Goal: Task Accomplishment & Management: Use online tool/utility

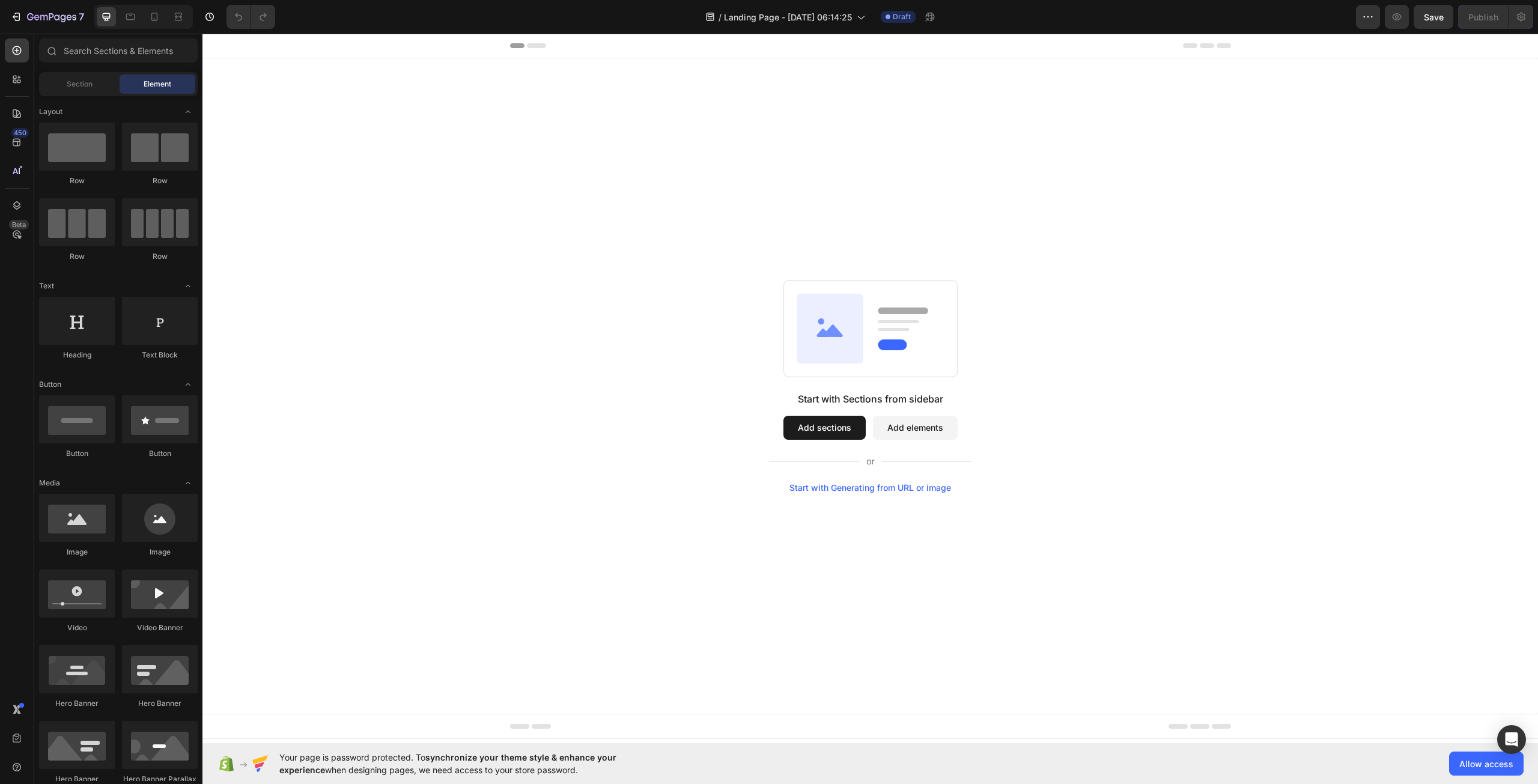
click at [839, 484] on div "Start with Generating from URL or image" at bounding box center [870, 488] width 161 height 10
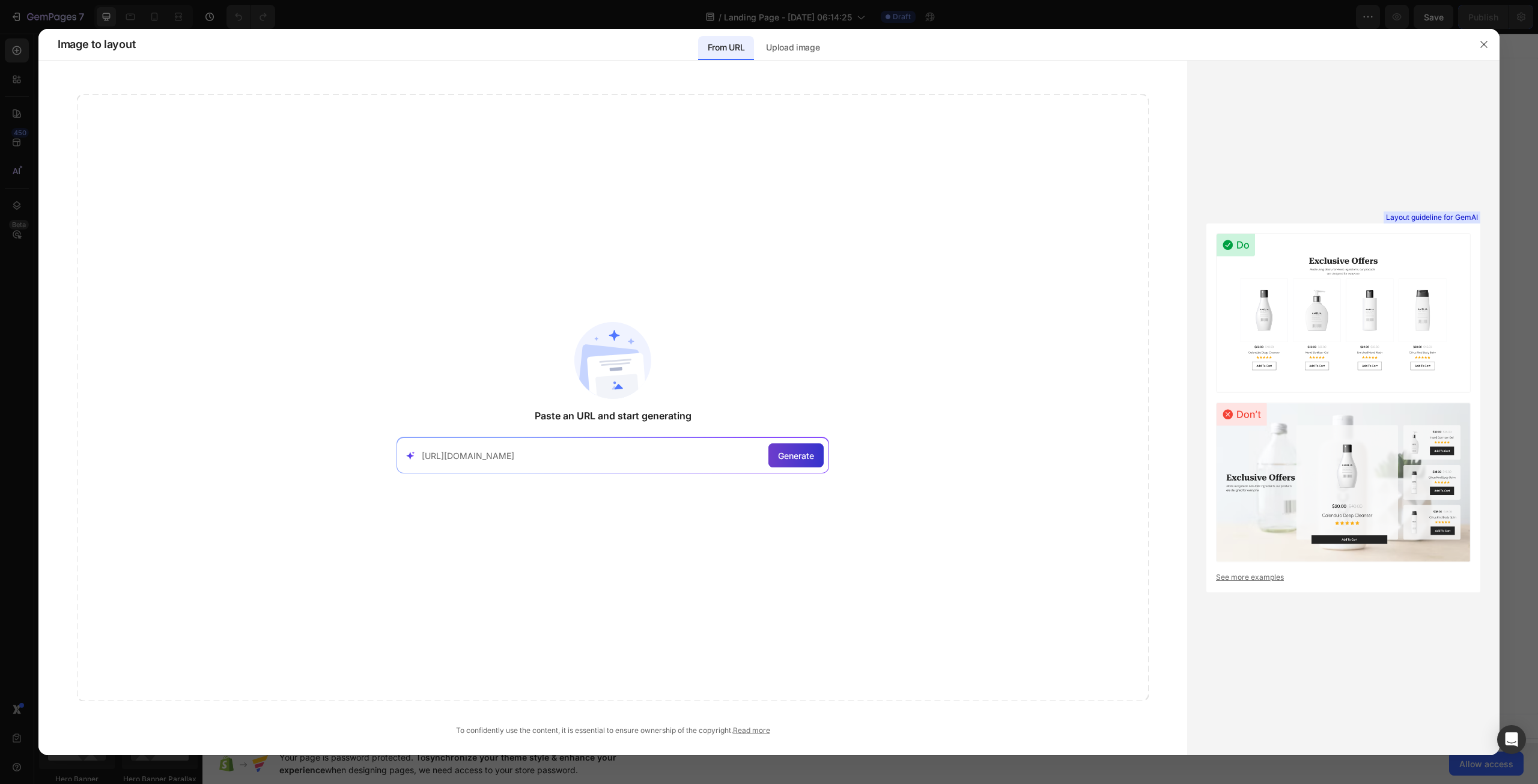
type input "https://wonderwraps.com/"
click at [799, 458] on span "Generate" at bounding box center [796, 456] width 36 height 13
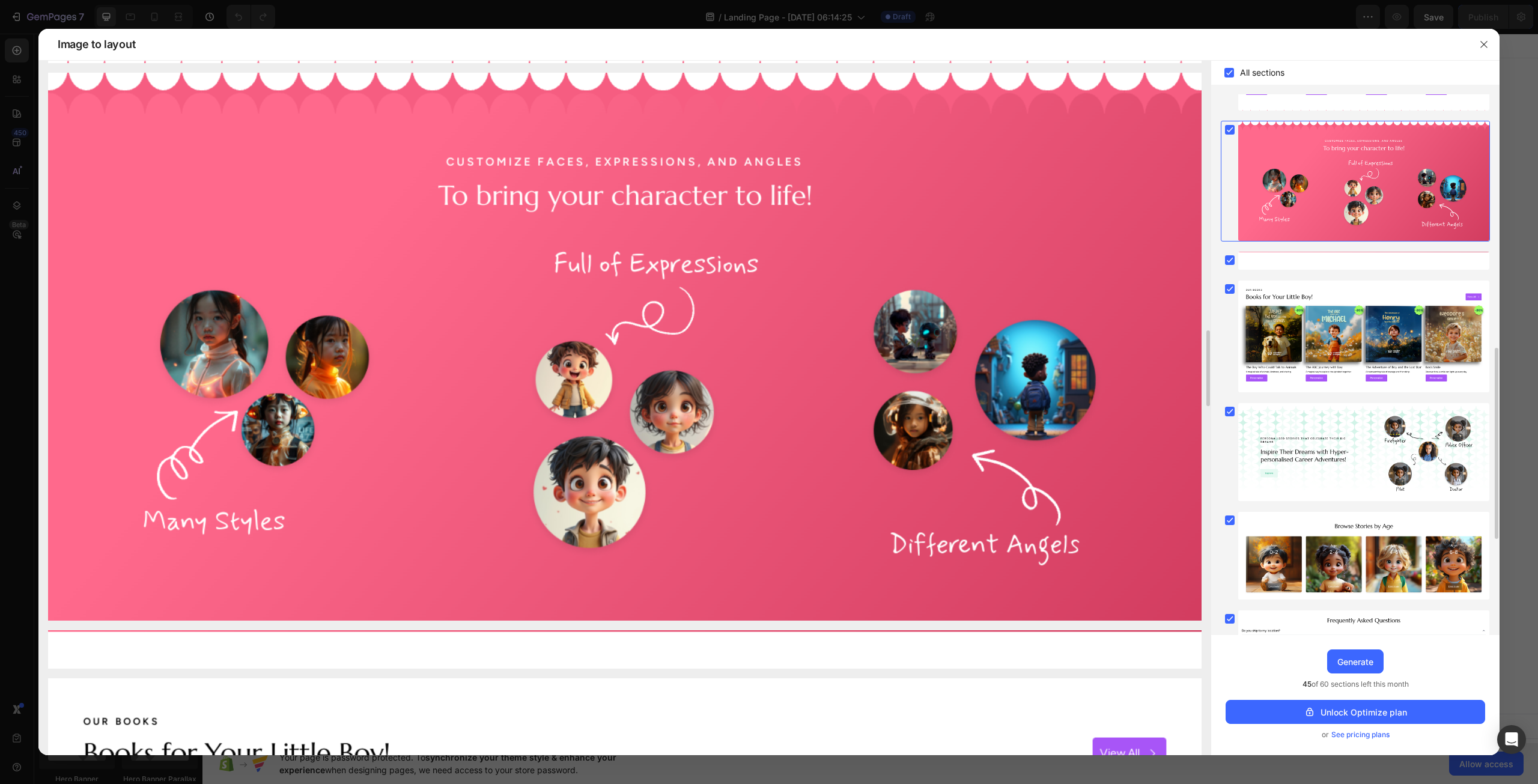
scroll to position [2943, 0]
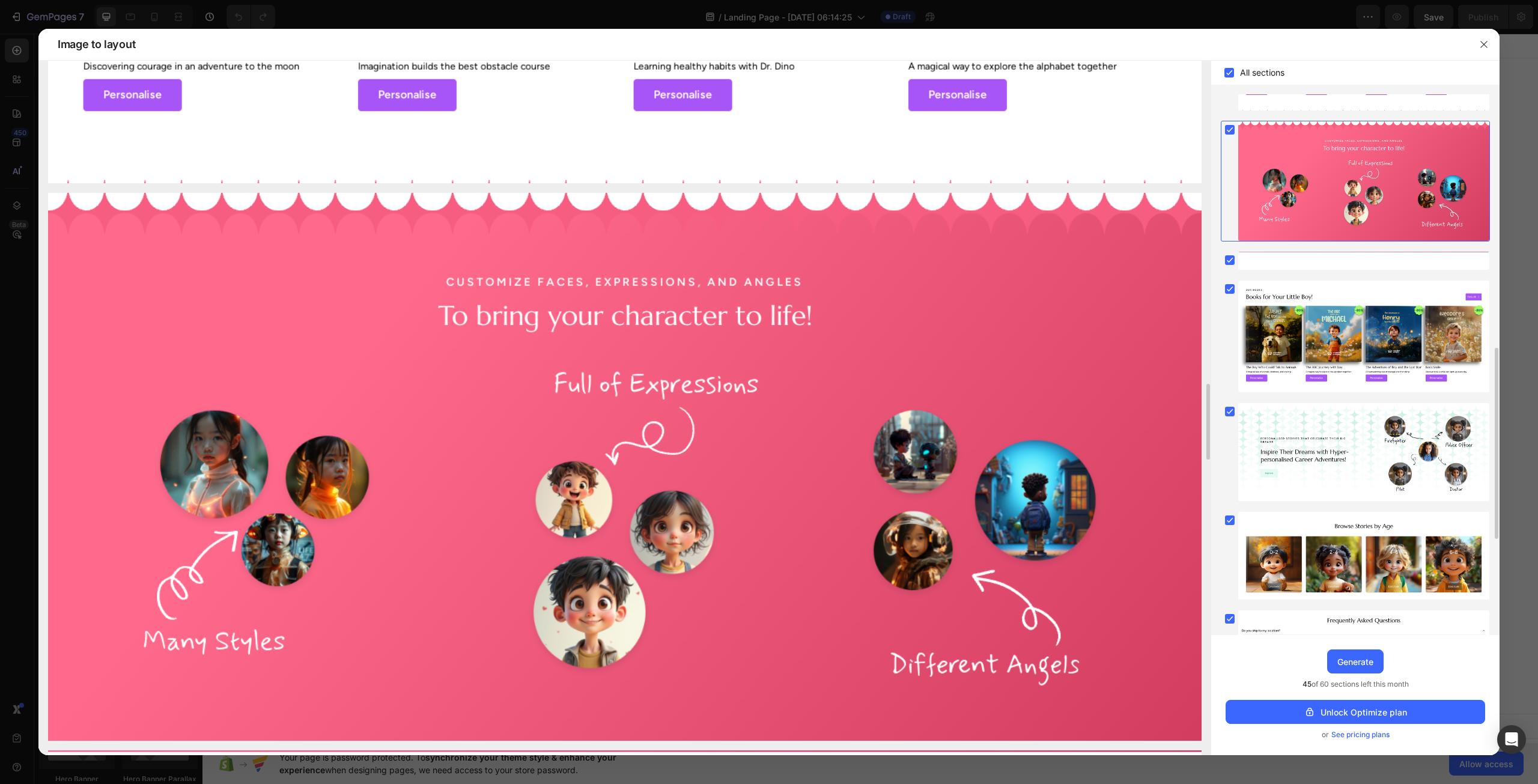
click at [598, 188] on div at bounding box center [624, 277] width 1173 height 6320
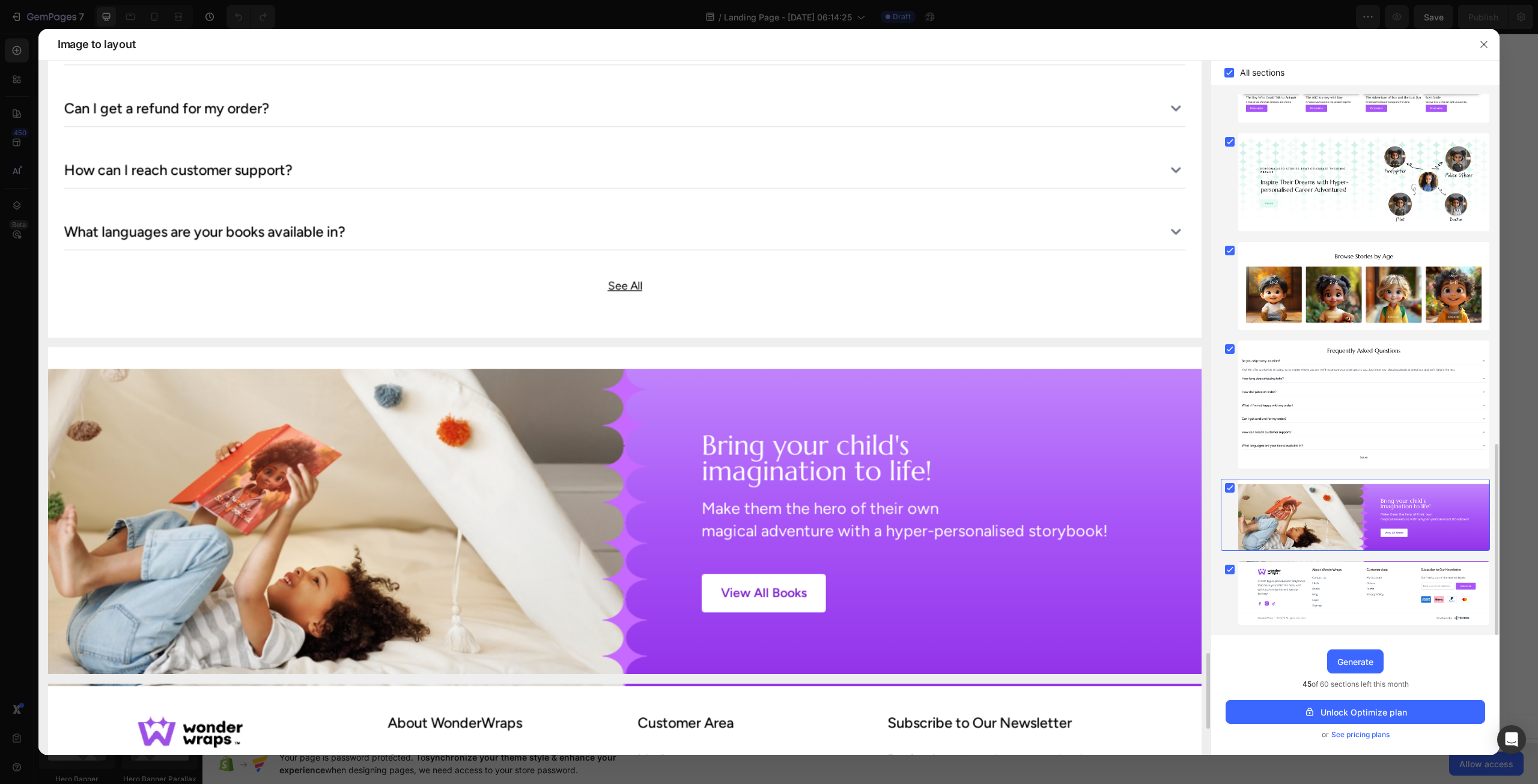
scroll to position [340, 0]
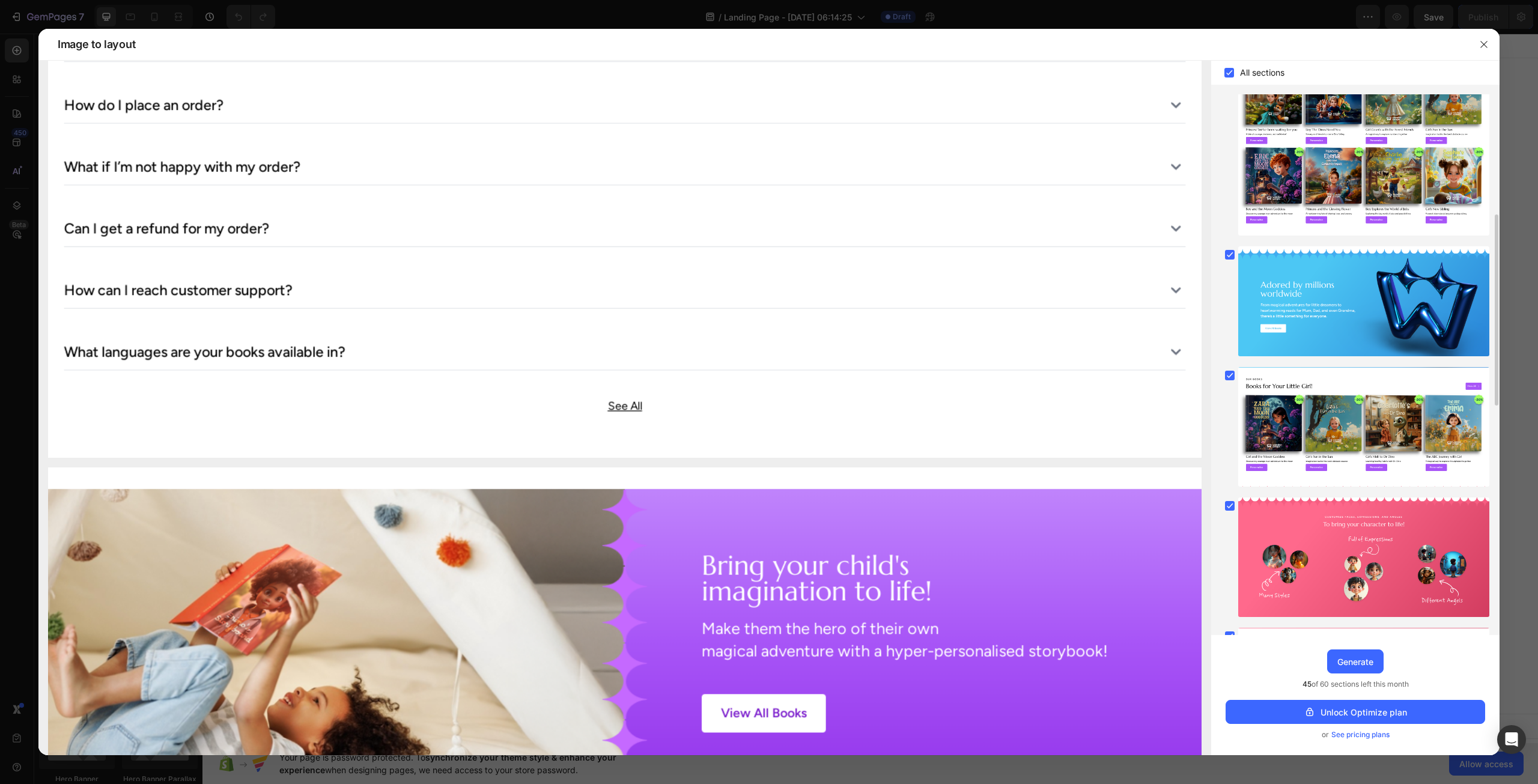
drag, startPoint x: 1355, startPoint y: 735, endPoint x: 1405, endPoint y: 738, distance: 50.1
click at [1405, 738] on div "or See pricing plans" at bounding box center [1355, 734] width 260 height 12
click at [1372, 735] on span "See pricing plans" at bounding box center [1360, 734] width 58 height 12
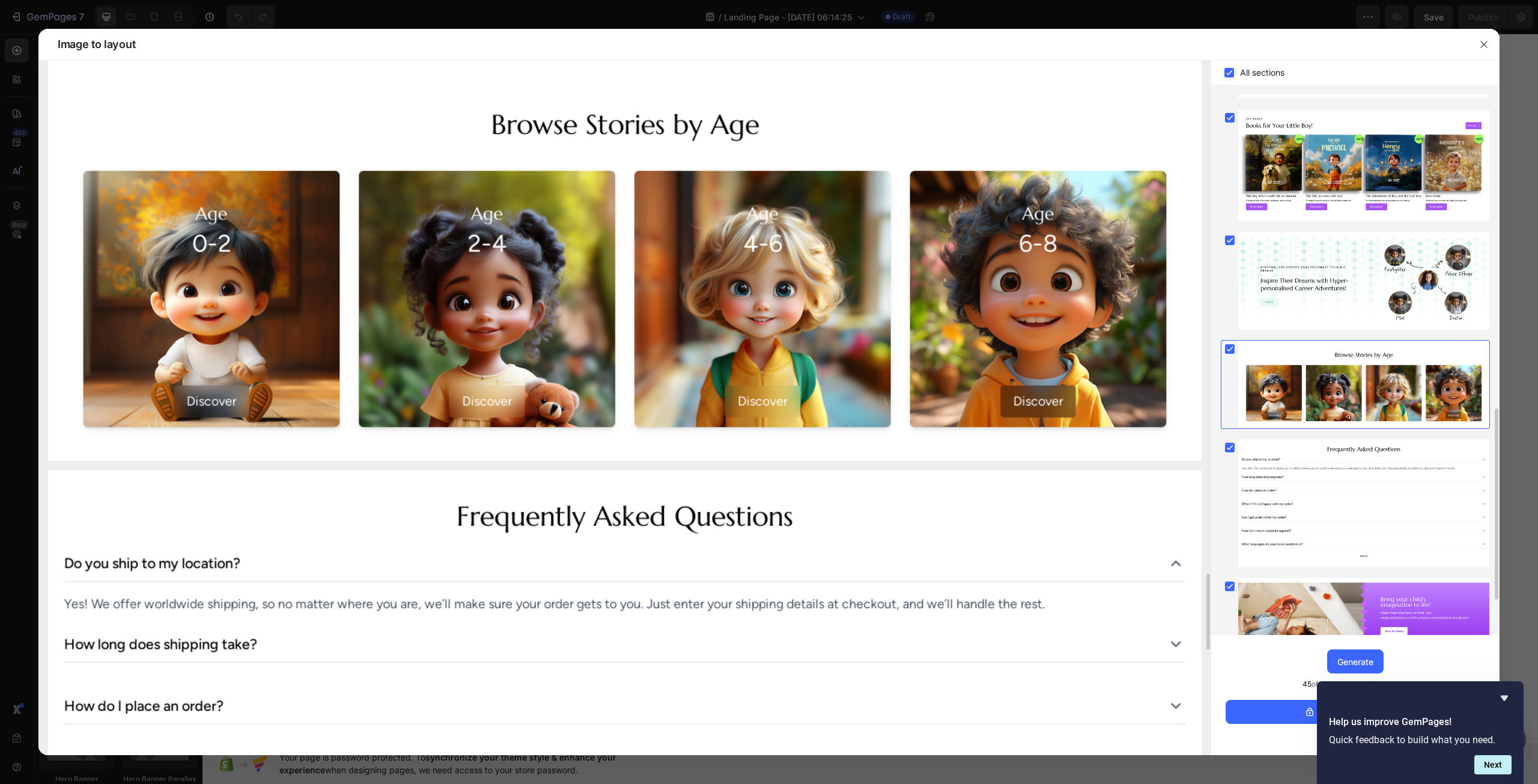
scroll to position [986, 0]
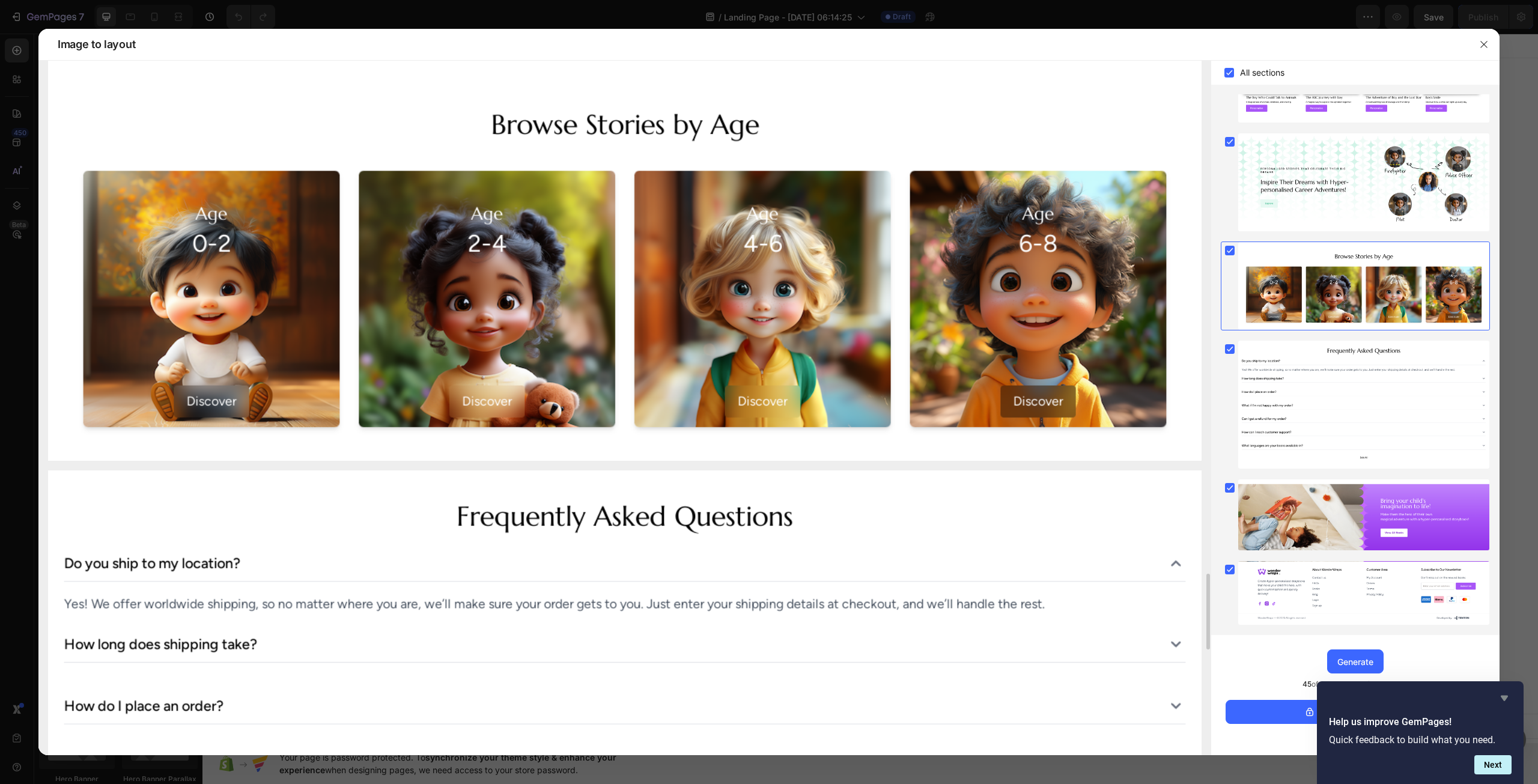
click at [1503, 695] on icon "Hide survey" at bounding box center [1505, 698] width 7 height 6
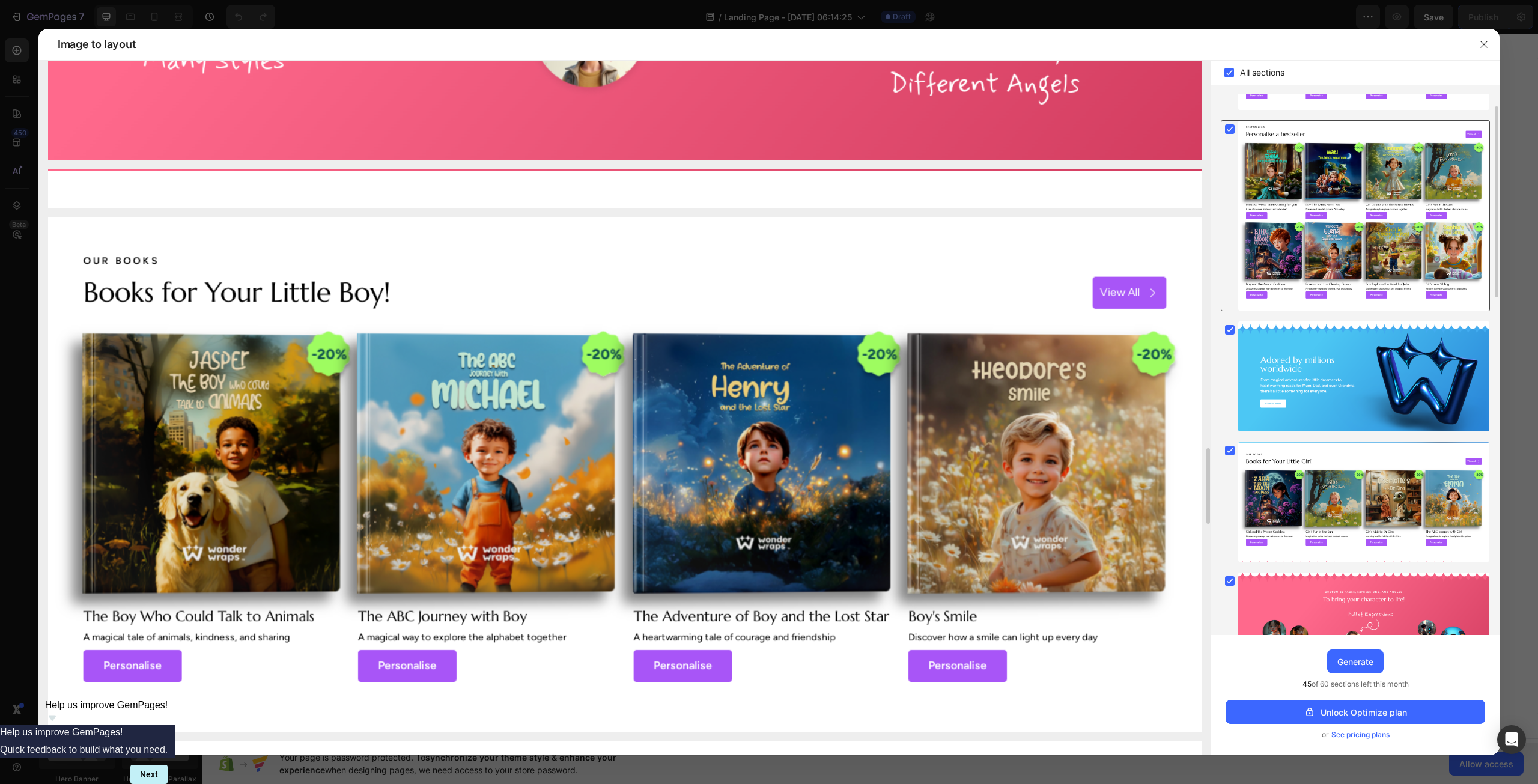
scroll to position [0, 0]
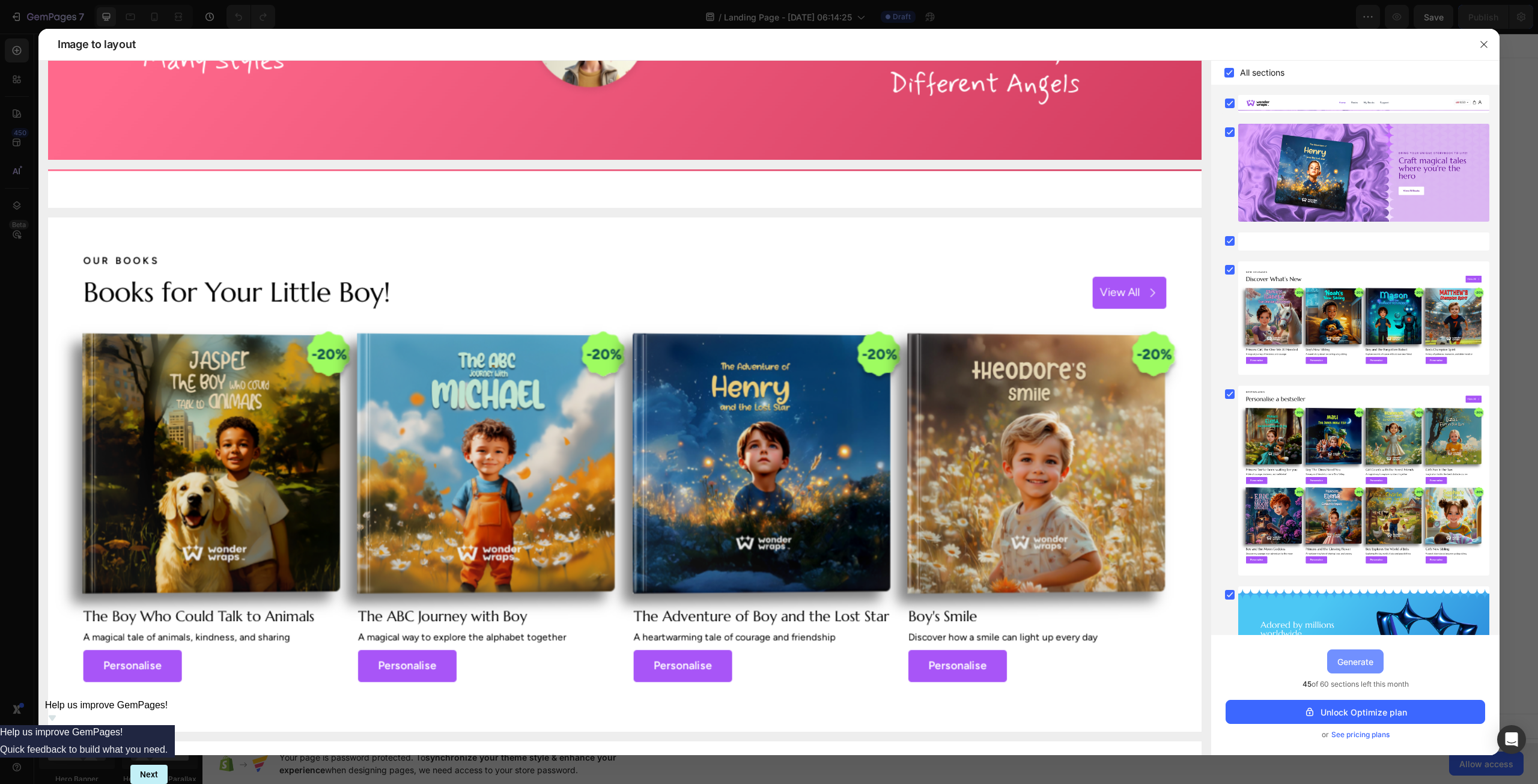
click at [1359, 662] on div "Generate" at bounding box center [1355, 662] width 36 height 13
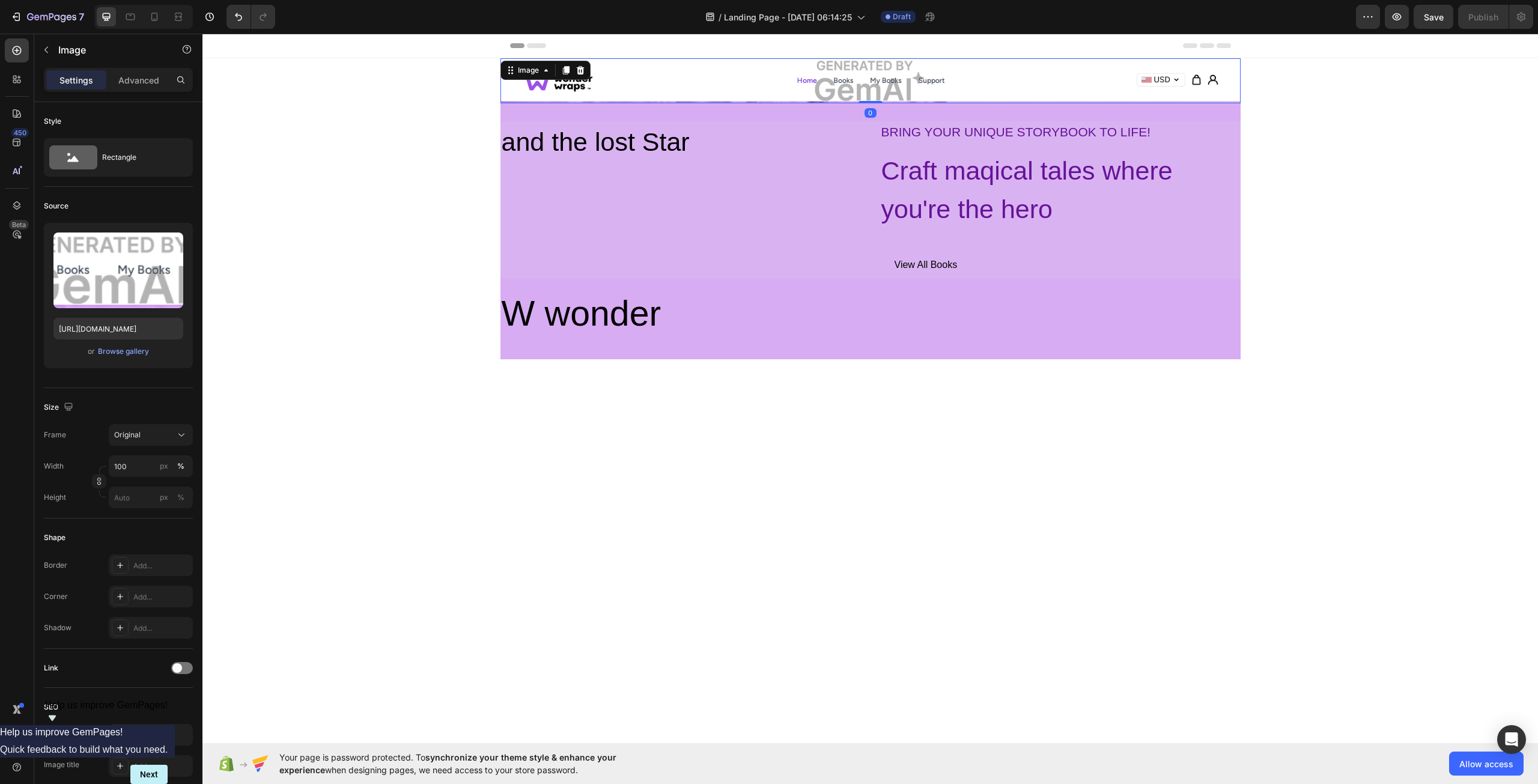
click at [858, 91] on img at bounding box center [870, 80] width 740 height 45
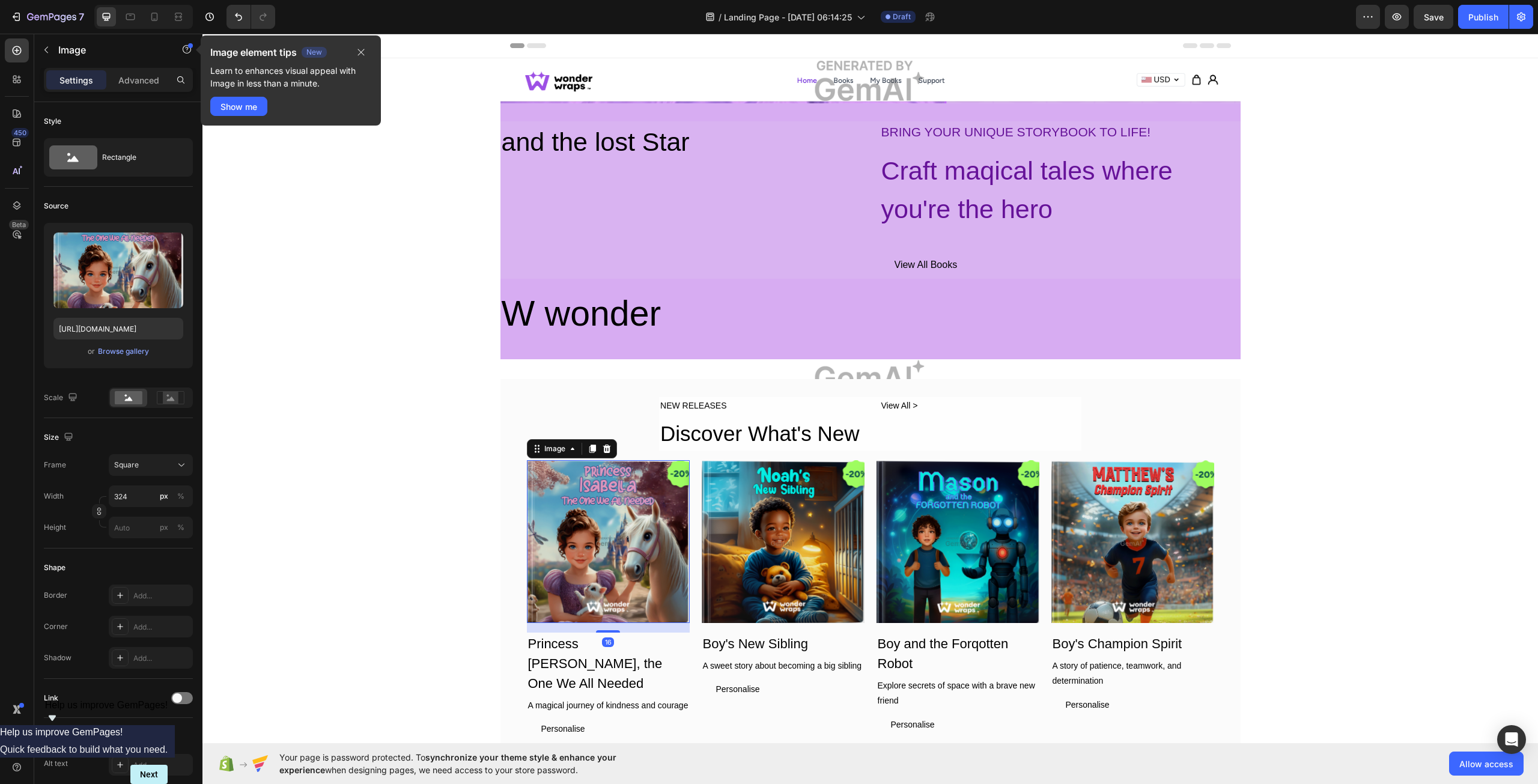
click at [582, 547] on img at bounding box center [608, 541] width 163 height 163
click at [771, 550] on img at bounding box center [783, 541] width 163 height 163
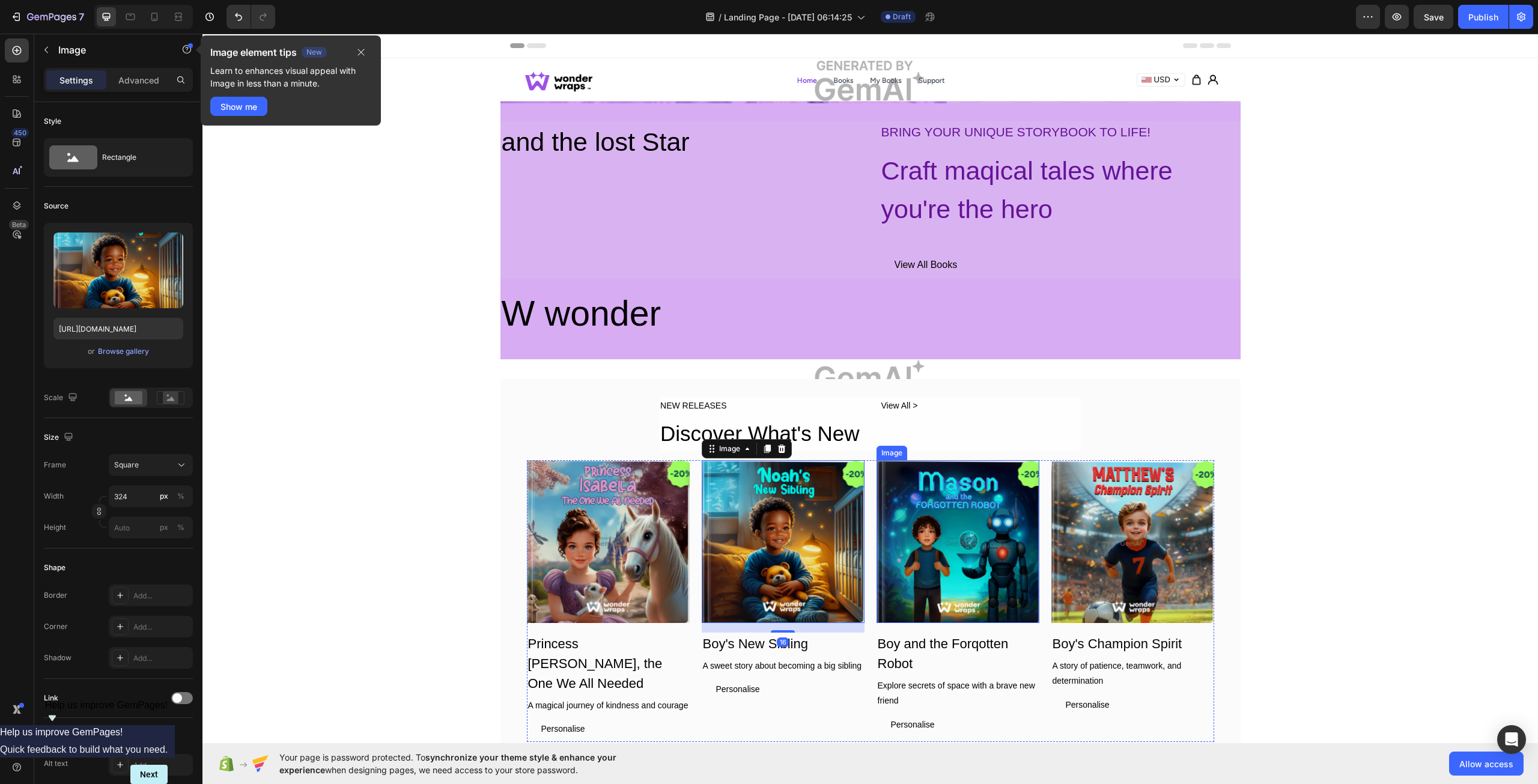
click at [971, 548] on img at bounding box center [958, 541] width 163 height 163
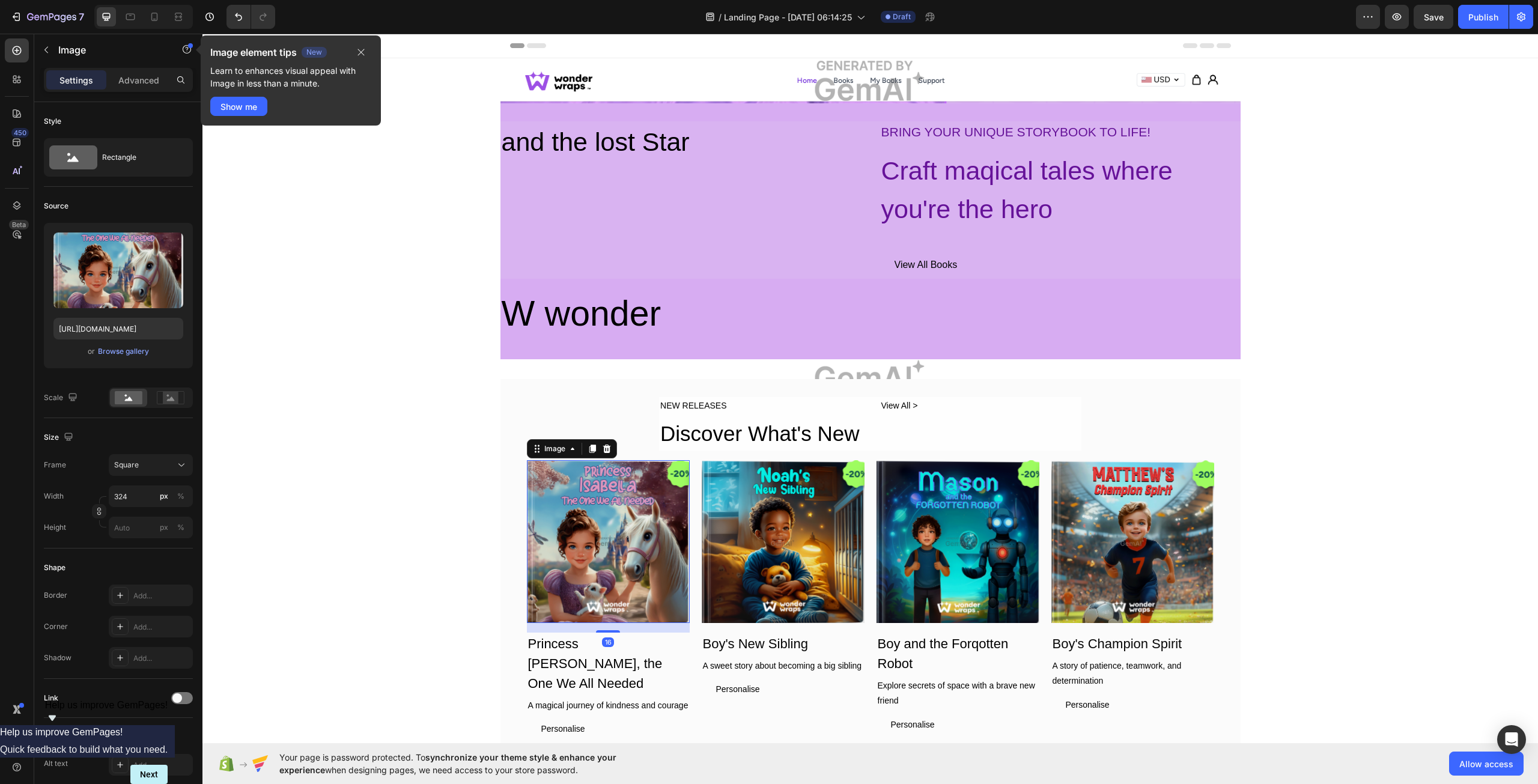
click at [657, 532] on img at bounding box center [608, 541] width 163 height 163
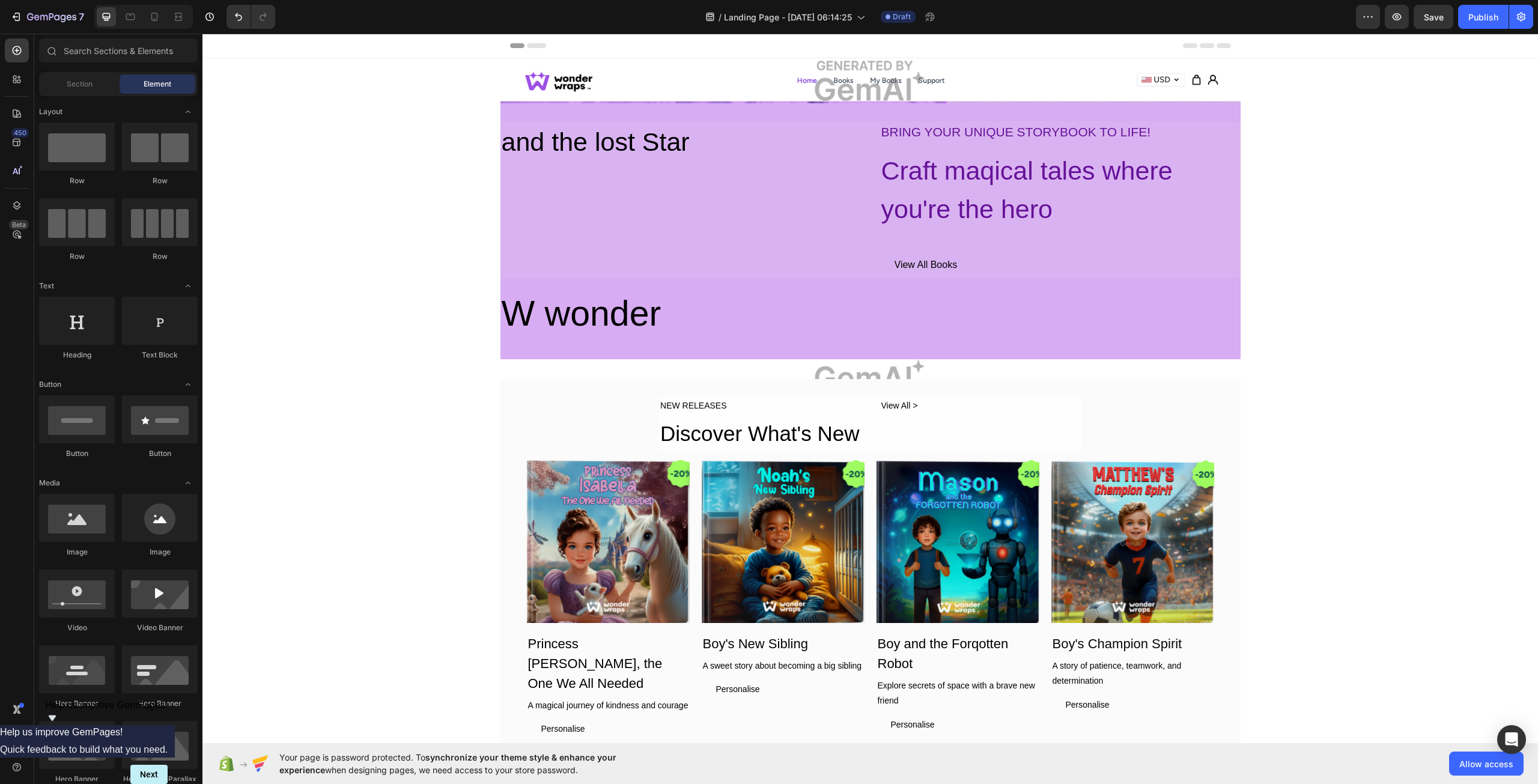
click at [56, 721] on icon "Show survey - Help us improve GemPages!" at bounding box center [52, 718] width 7 height 6
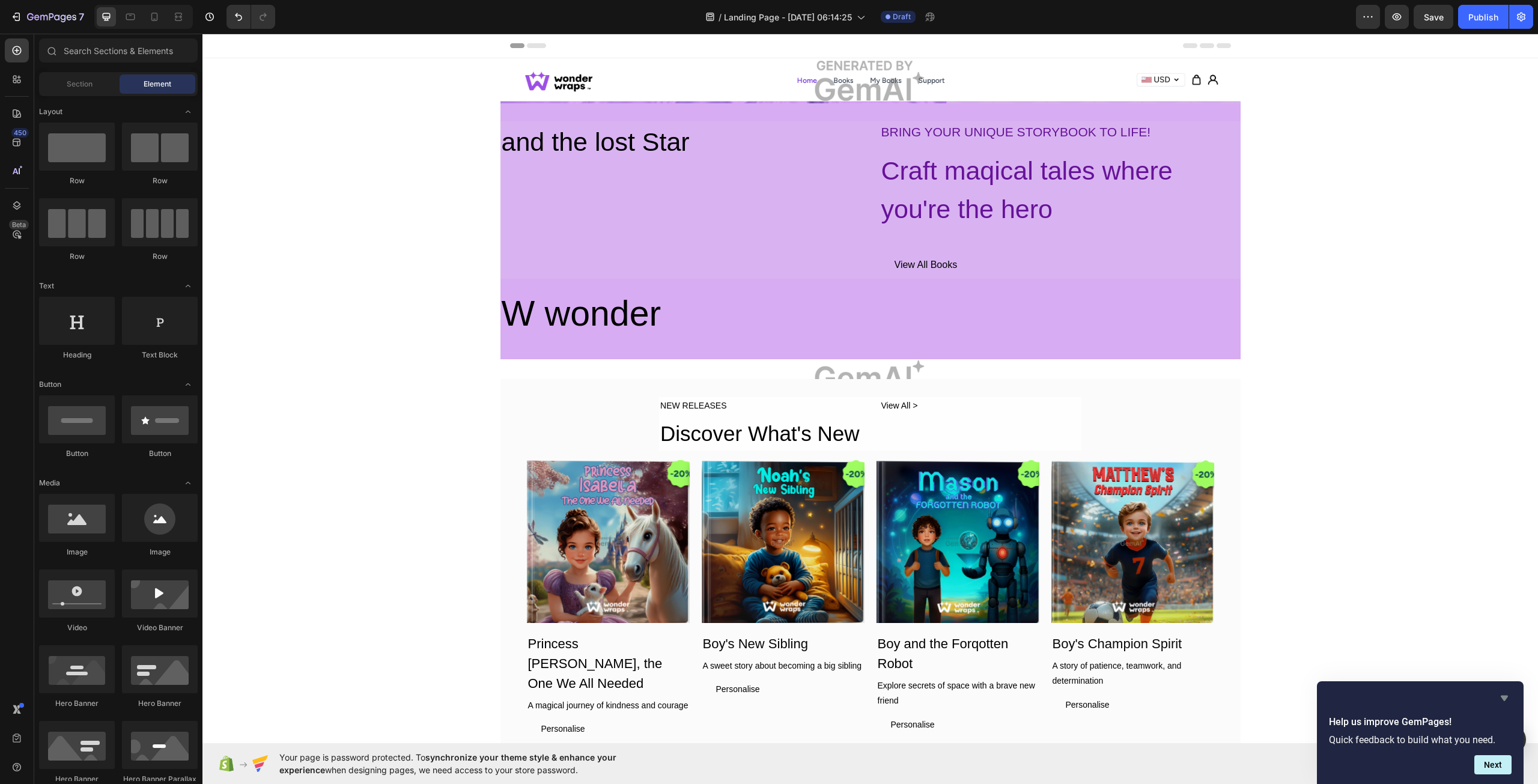
drag, startPoint x: 1505, startPoint y: 695, endPoint x: 1256, endPoint y: 679, distance: 249.5
click at [1505, 695] on icon "Hide survey" at bounding box center [1505, 698] width 14 height 14
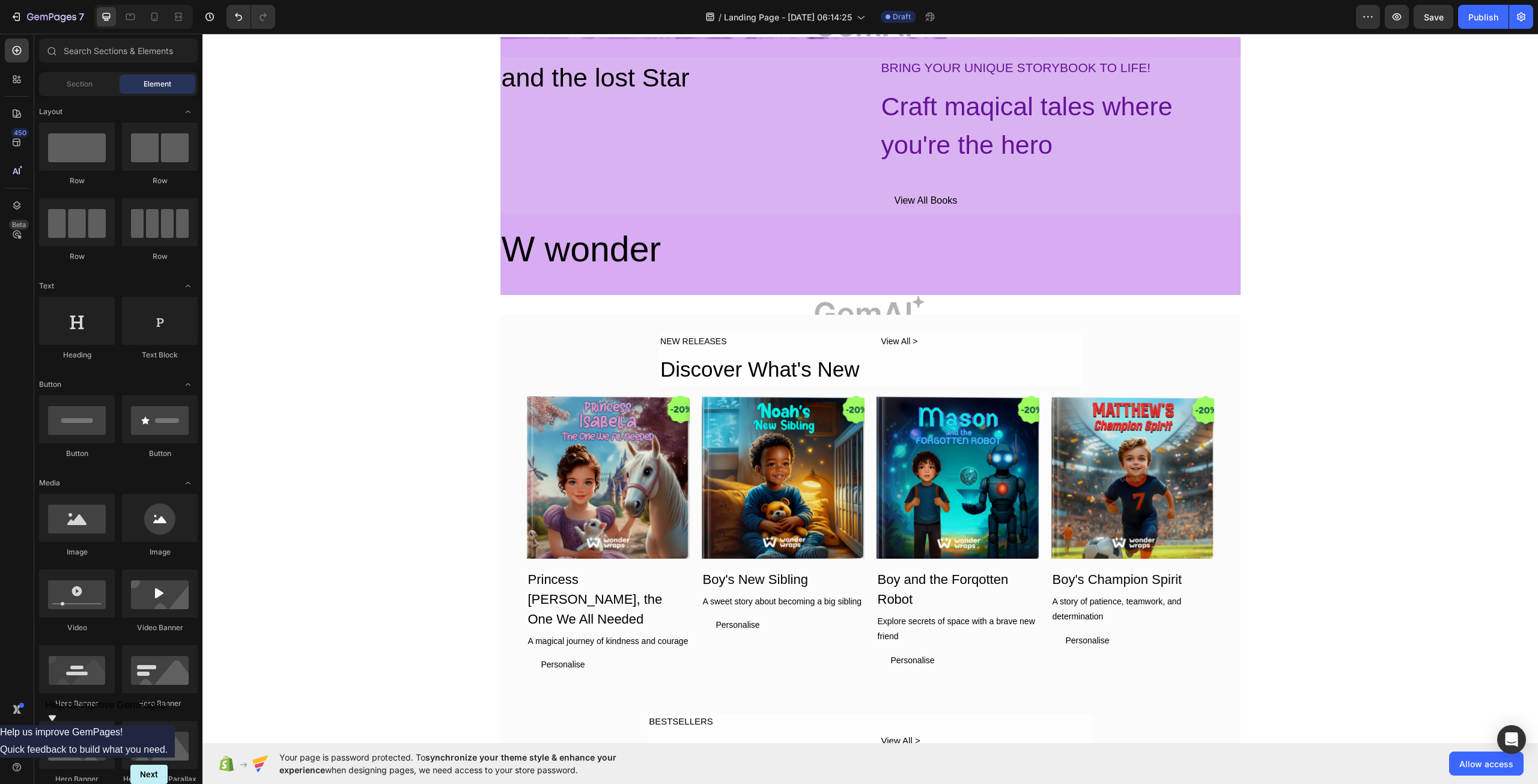
scroll to position [120, 0]
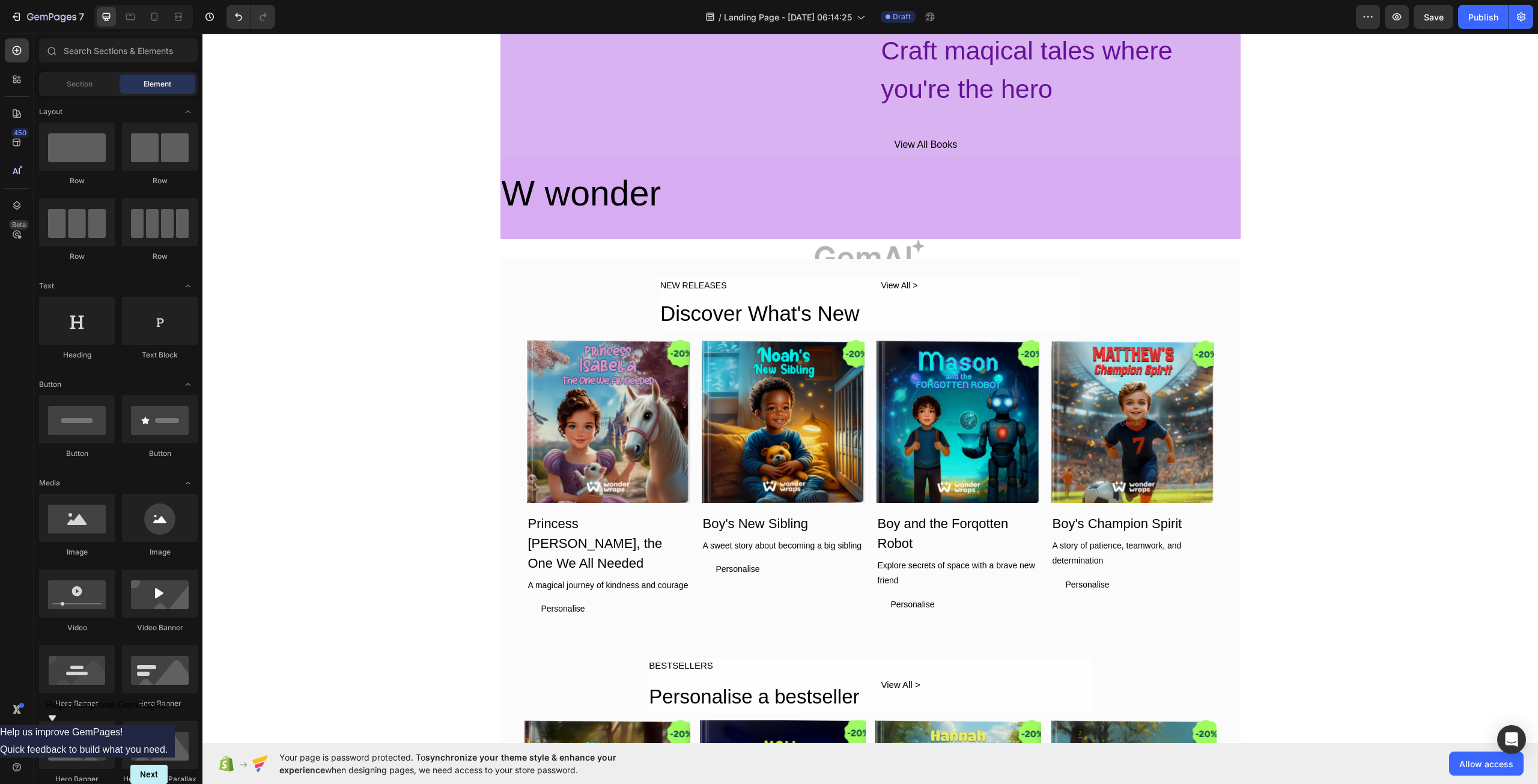
click at [56, 721] on icon "Show survey - Help us improve GemPages!" at bounding box center [52, 718] width 7 height 6
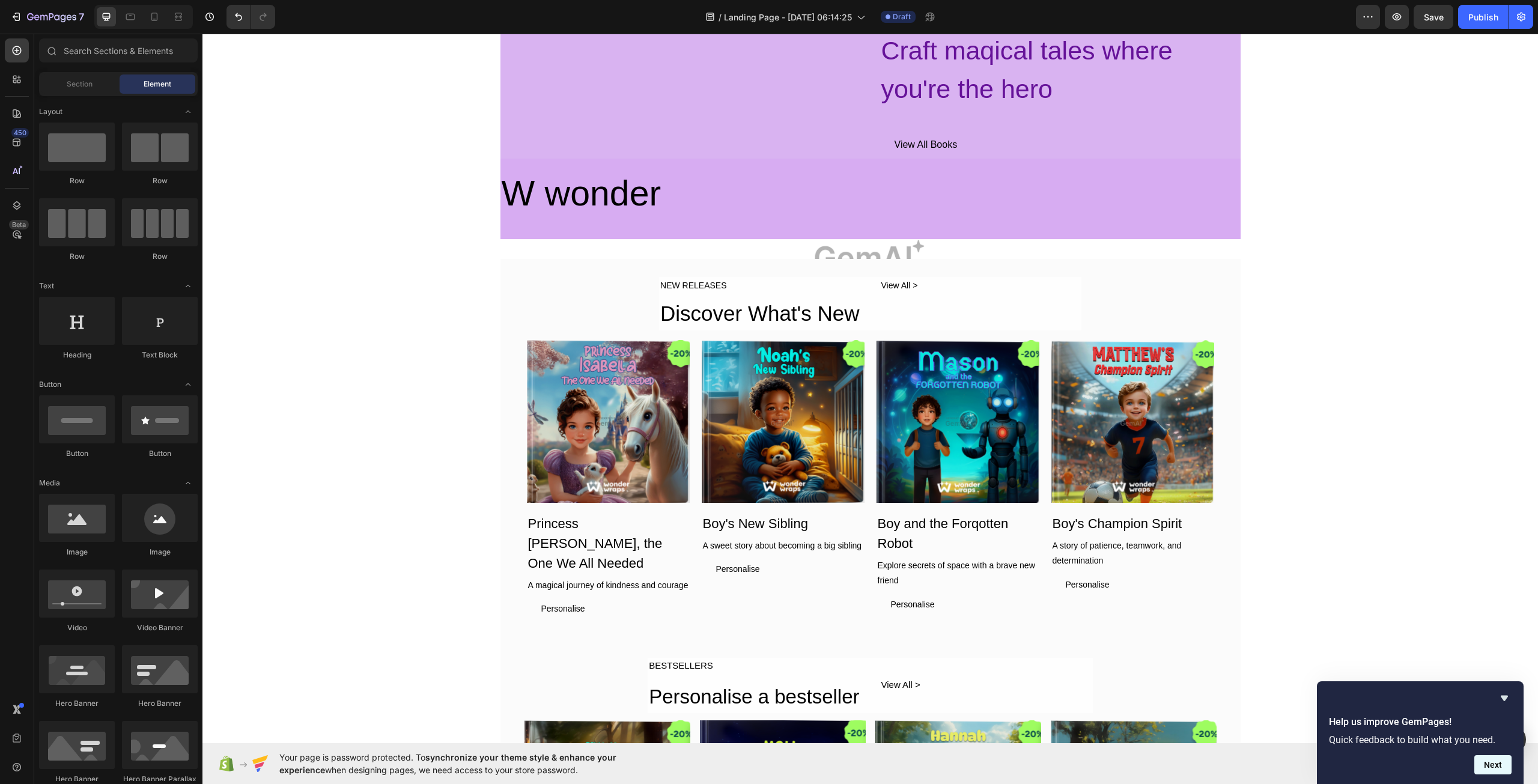
click at [1497, 765] on button "Next" at bounding box center [1493, 764] width 37 height 19
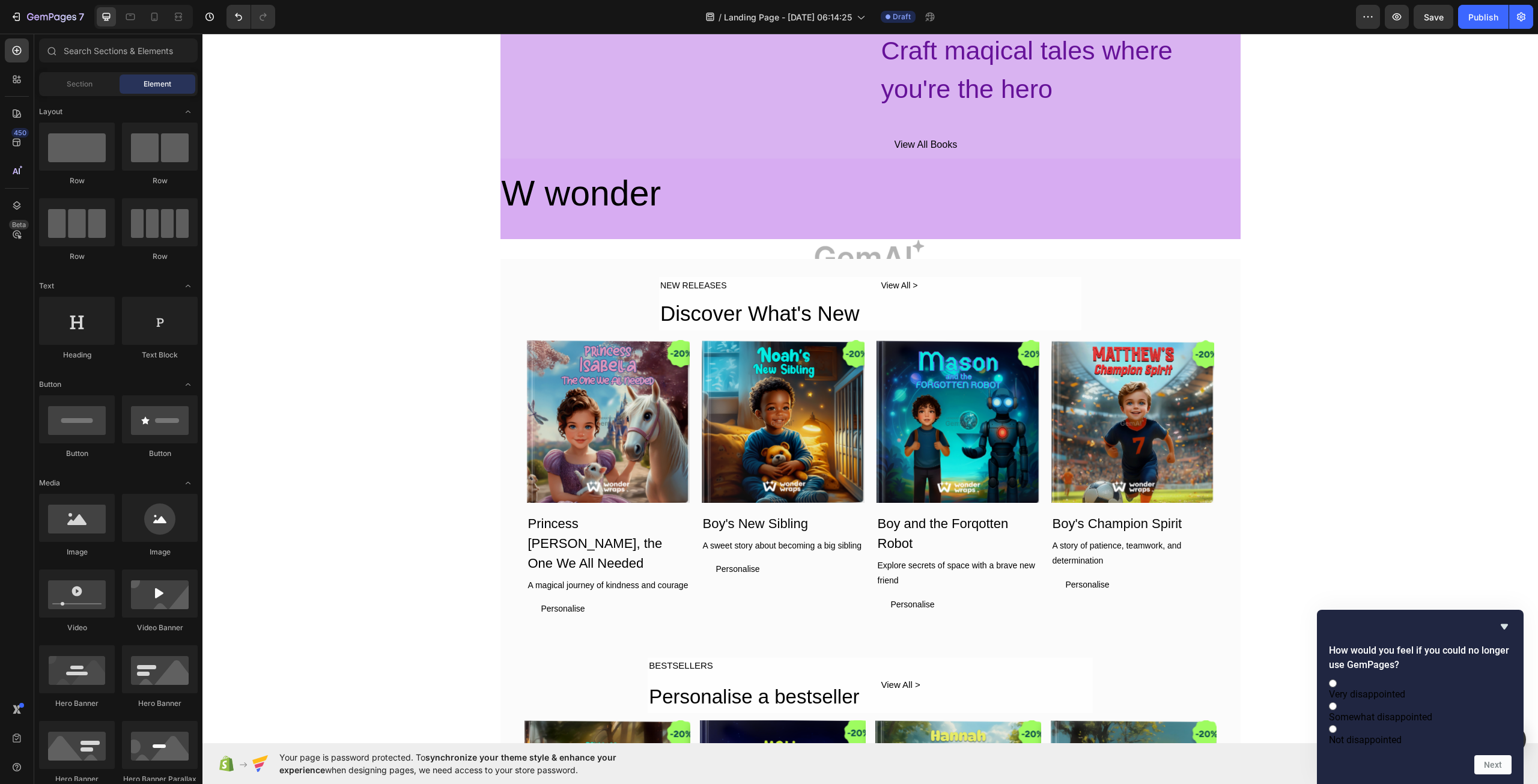
click at [1375, 741] on label "Not disappointed" at bounding box center [1420, 734] width 183 height 23
click at [1337, 733] on input "Not disappointed" at bounding box center [1333, 729] width 8 height 8
radio input "true"
click at [1507, 768] on button "Next" at bounding box center [1493, 764] width 37 height 19
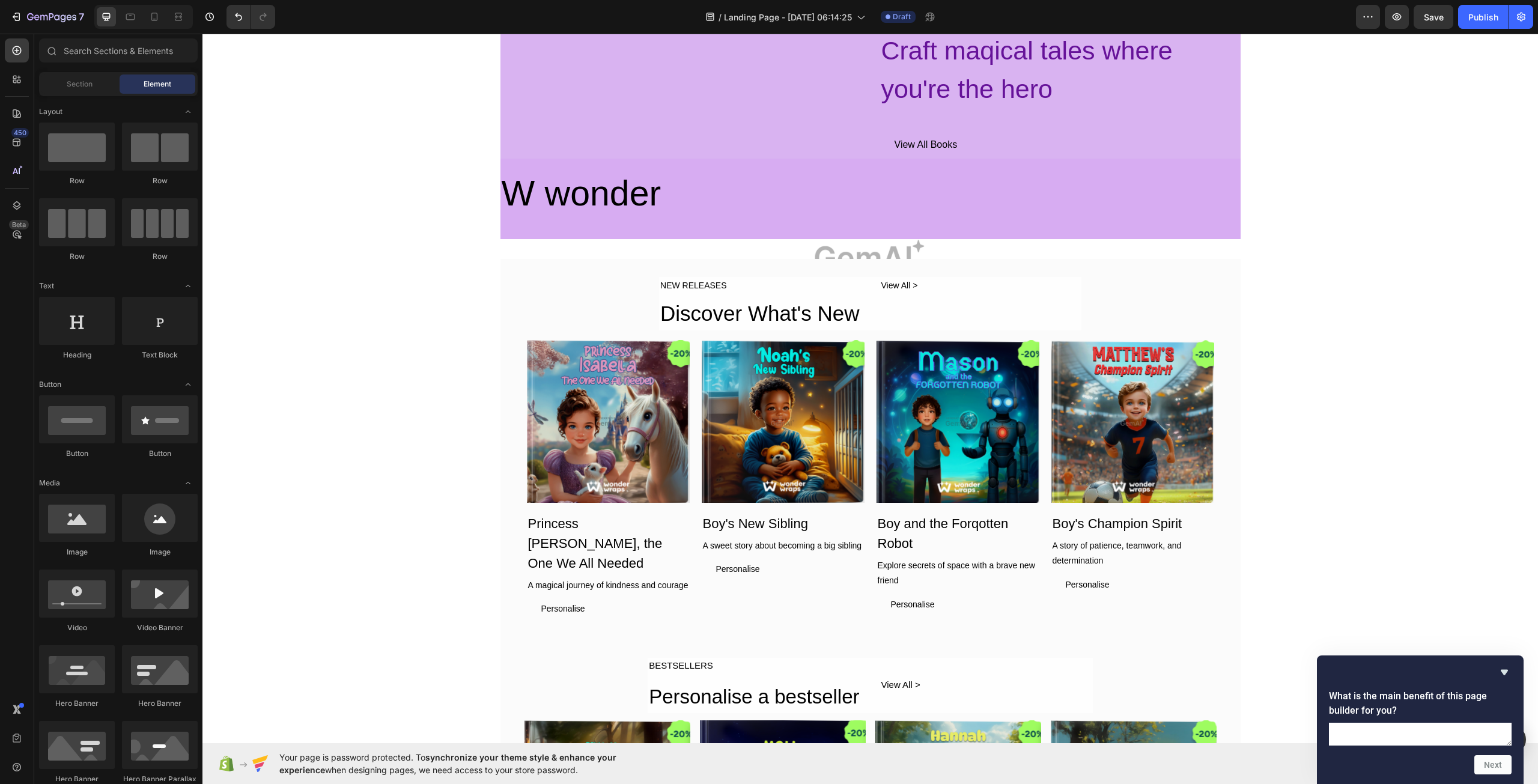
click at [1393, 722] on textarea at bounding box center [1420, 734] width 183 height 23
type textarea "sasa"
click at [1490, 763] on button "Next" at bounding box center [1493, 764] width 37 height 19
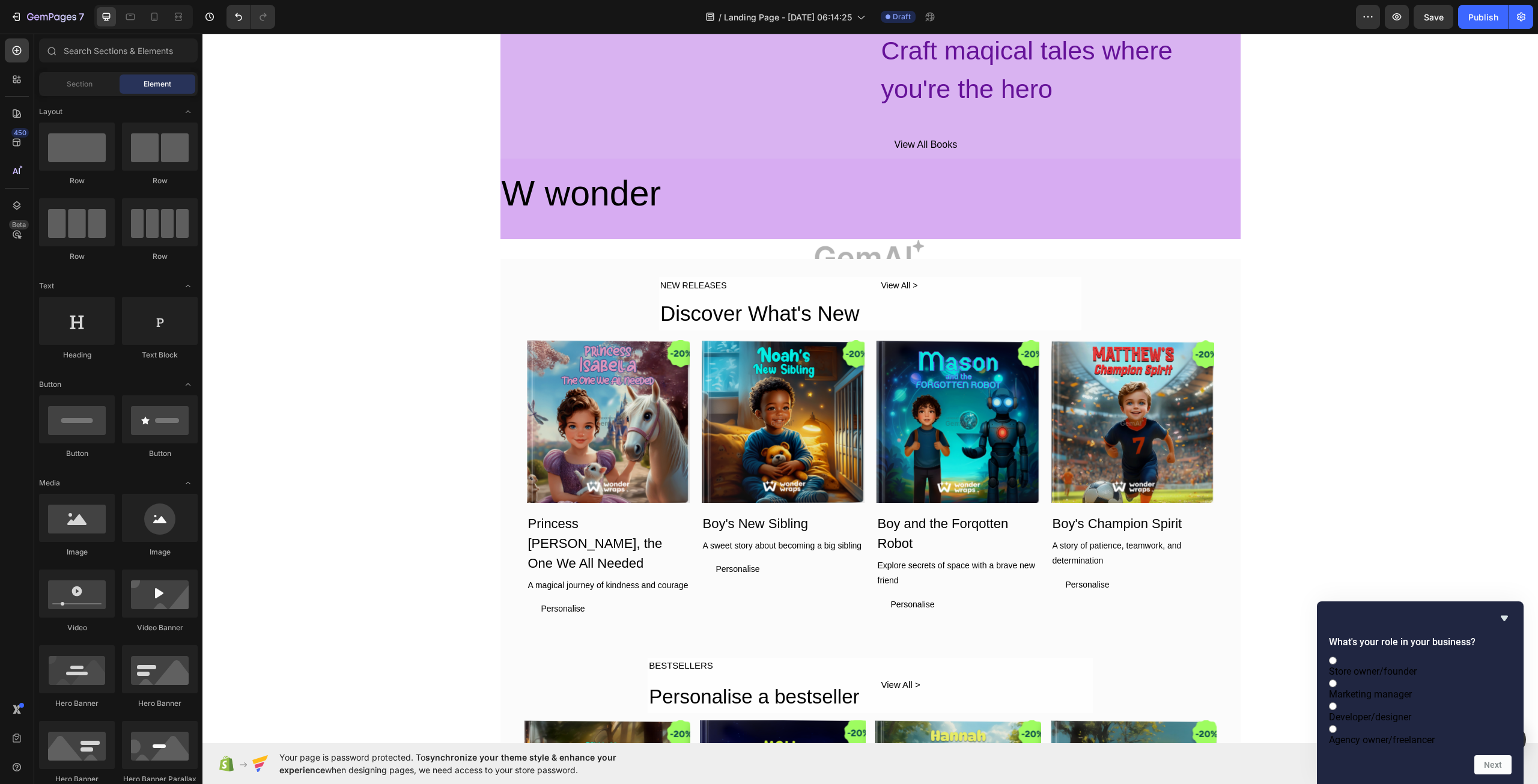
click at [1385, 711] on span "Developer/designer" at bounding box center [1370, 716] width 82 height 11
click at [1337, 707] on input "Developer/designer" at bounding box center [1333, 706] width 8 height 8
radio input "true"
click at [1494, 765] on button "Next" at bounding box center [1493, 764] width 37 height 19
click at [1409, 734] on span "Very technical (comfortable with code)" at bounding box center [1411, 740] width 164 height 11
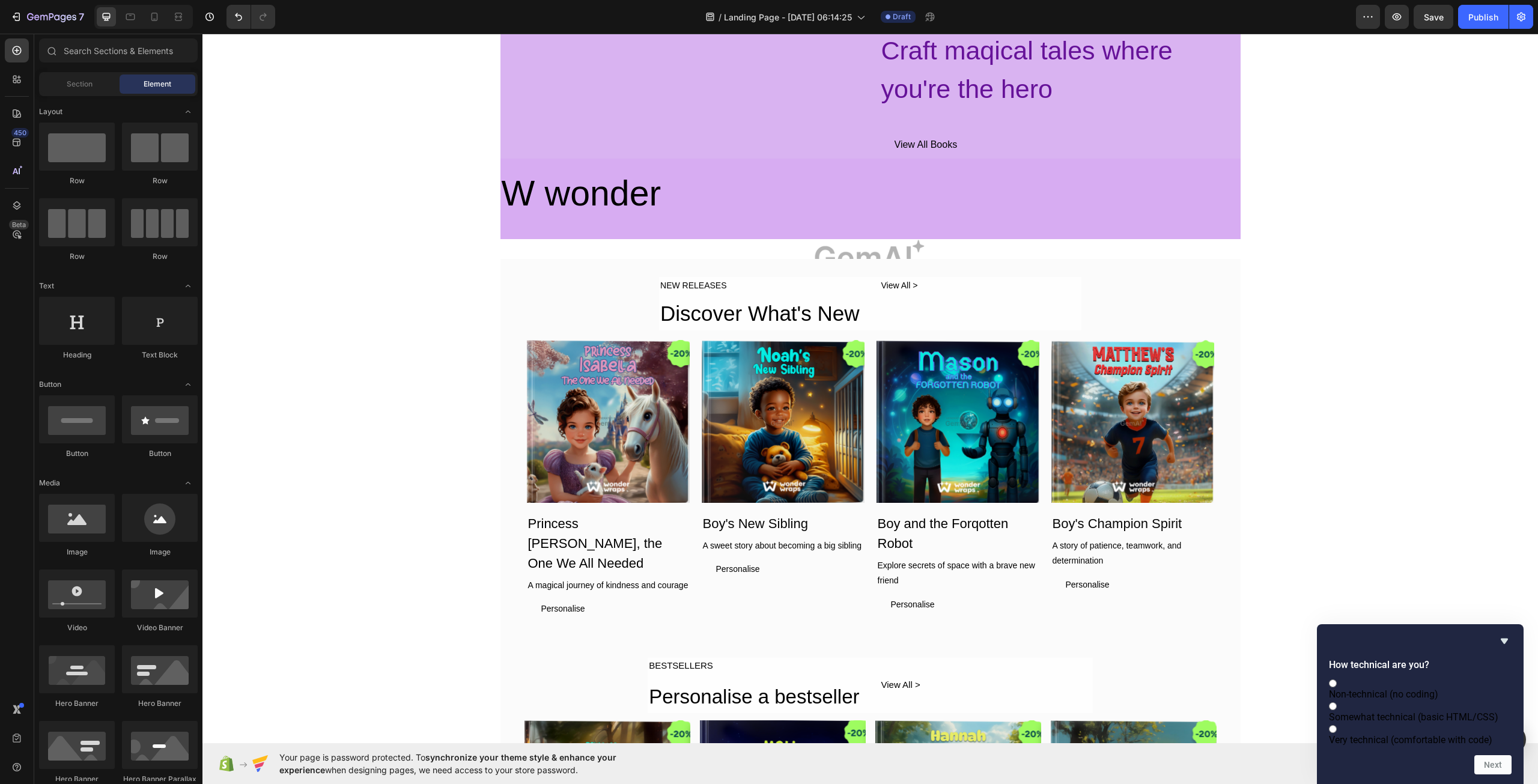
click at [1337, 731] on input "Very technical (comfortable with code)" at bounding box center [1333, 729] width 8 height 8
radio input "true"
click at [1505, 769] on button "Next" at bounding box center [1493, 764] width 37 height 19
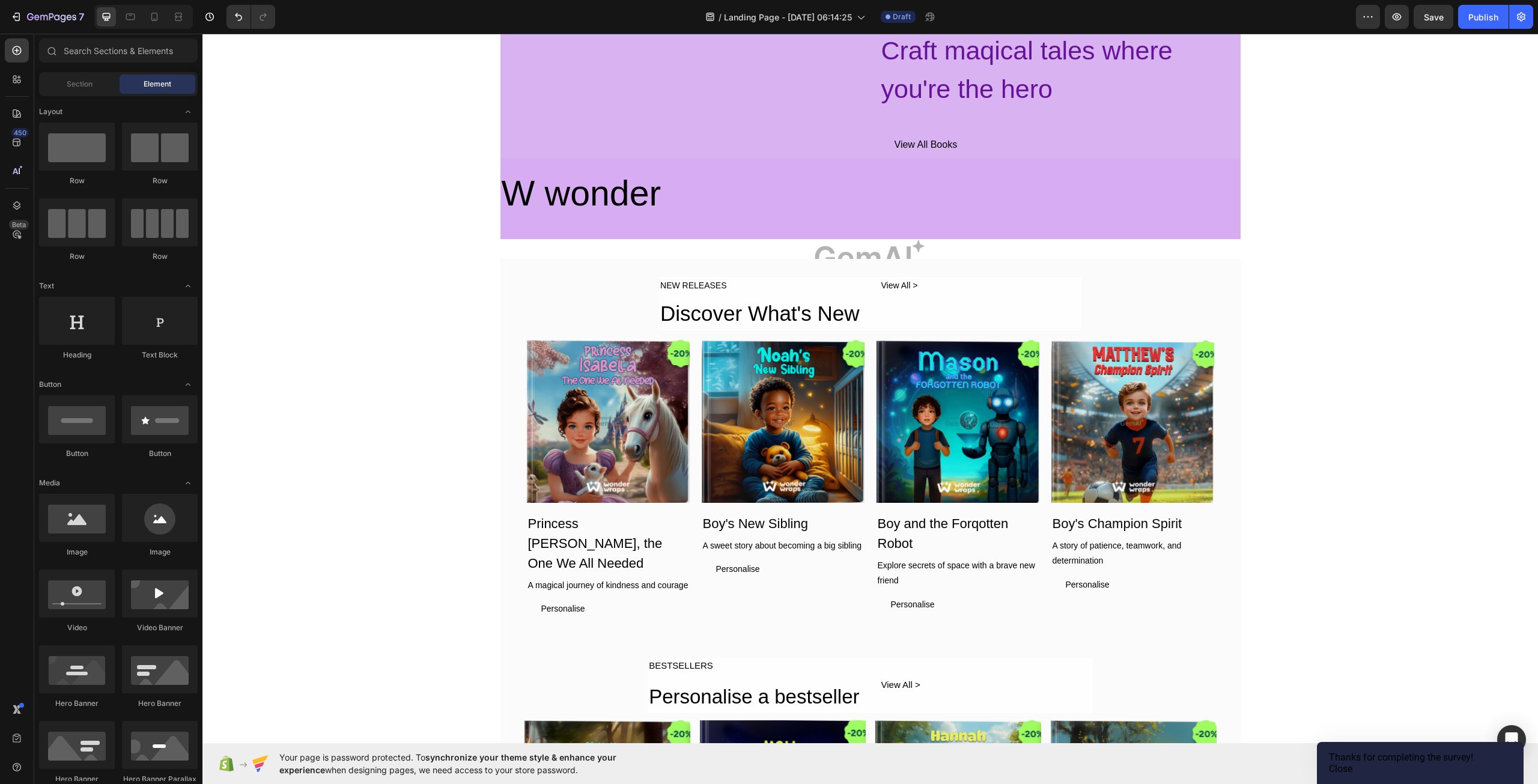
click at [1352, 763] on button "Close" at bounding box center [1340, 768] width 23 height 11
click at [1485, 765] on span "Allow access" at bounding box center [1486, 763] width 54 height 13
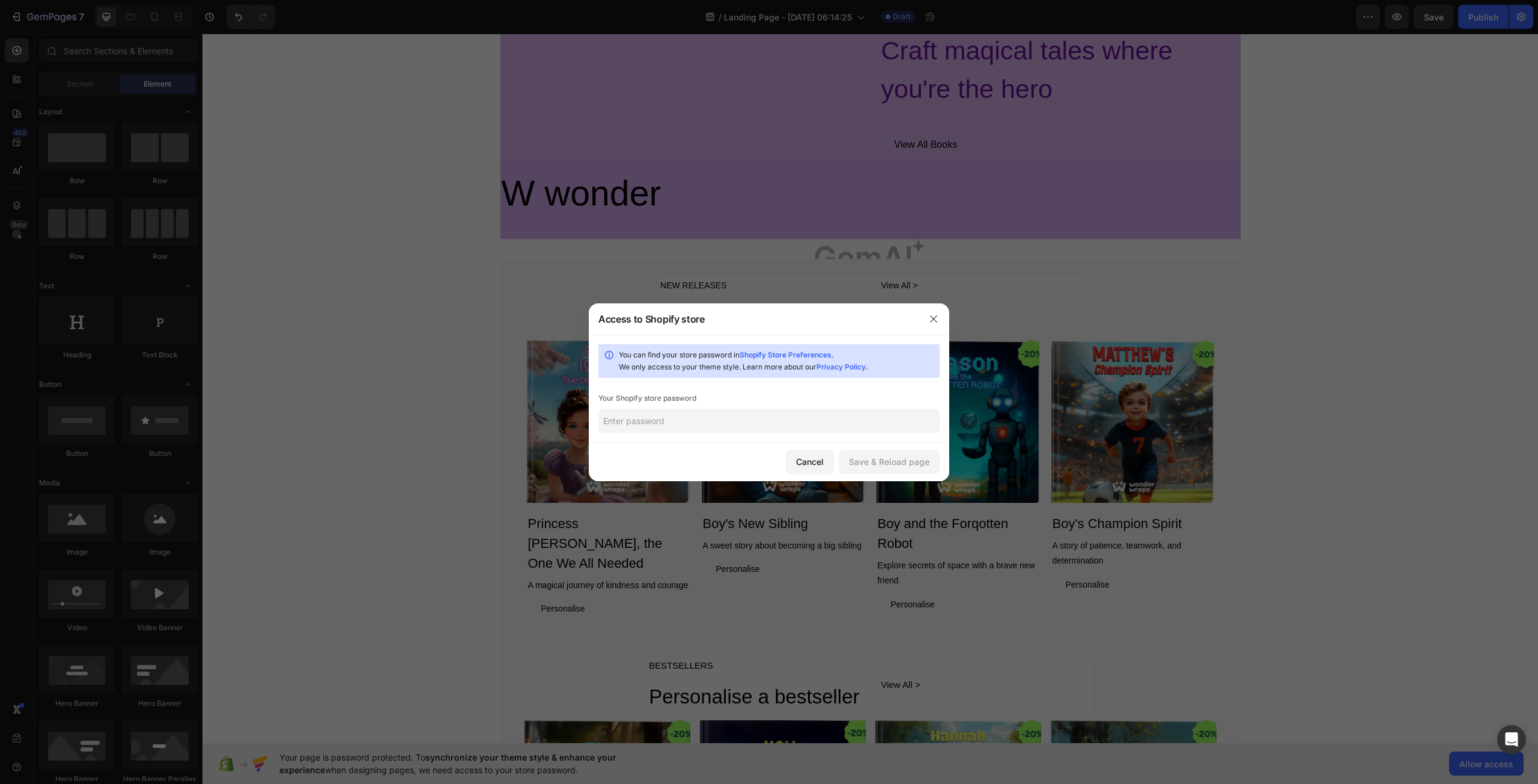
click at [659, 418] on input "text" at bounding box center [769, 421] width 341 height 24
click at [656, 419] on input "text" at bounding box center [769, 421] width 341 height 24
paste input "SM25AH@ShoPify"
type input "SM25AH@ShoPify"
click at [896, 464] on div "Save & Reload page" at bounding box center [889, 461] width 80 height 13
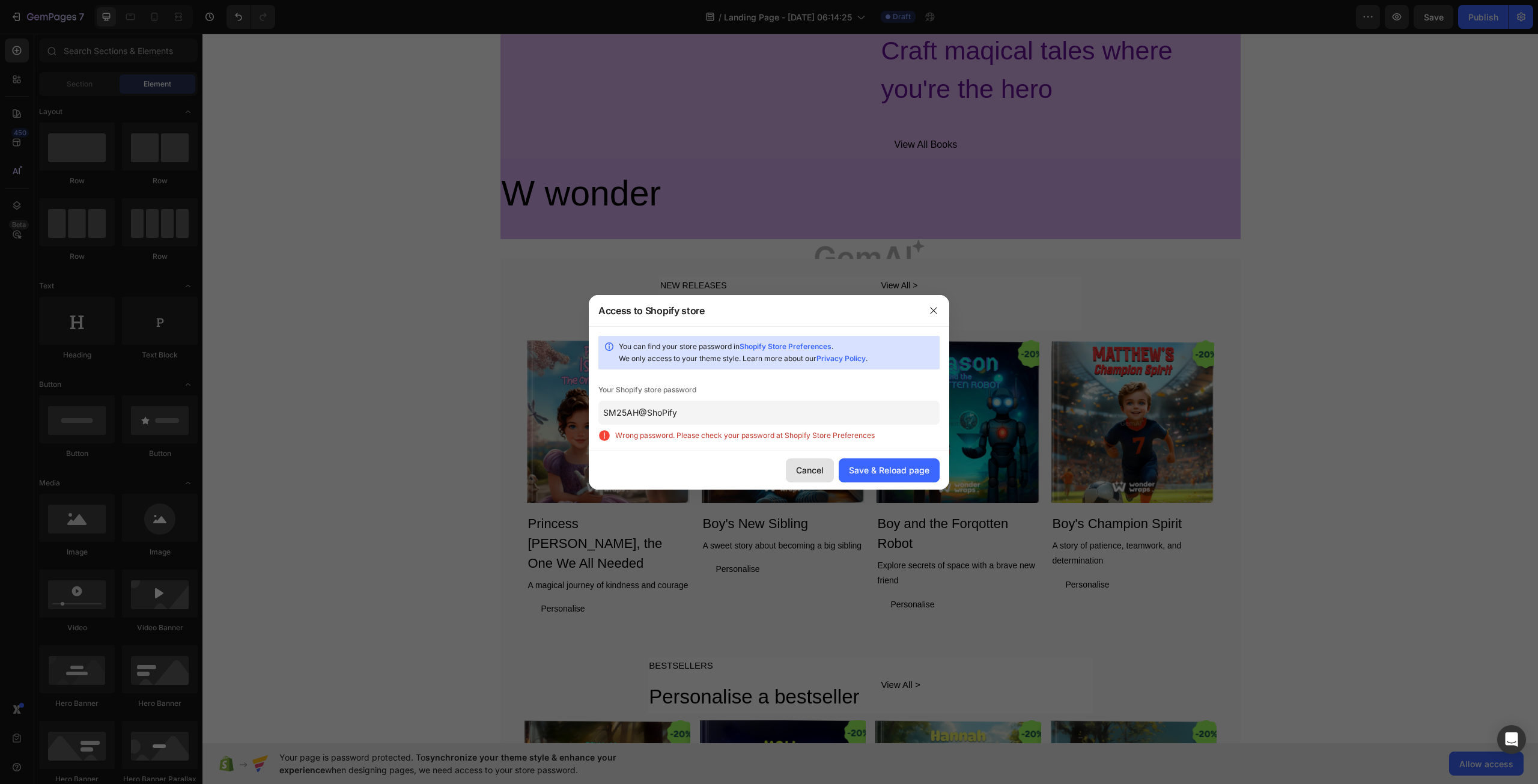
click at [813, 468] on div "Cancel" at bounding box center [810, 470] width 28 height 13
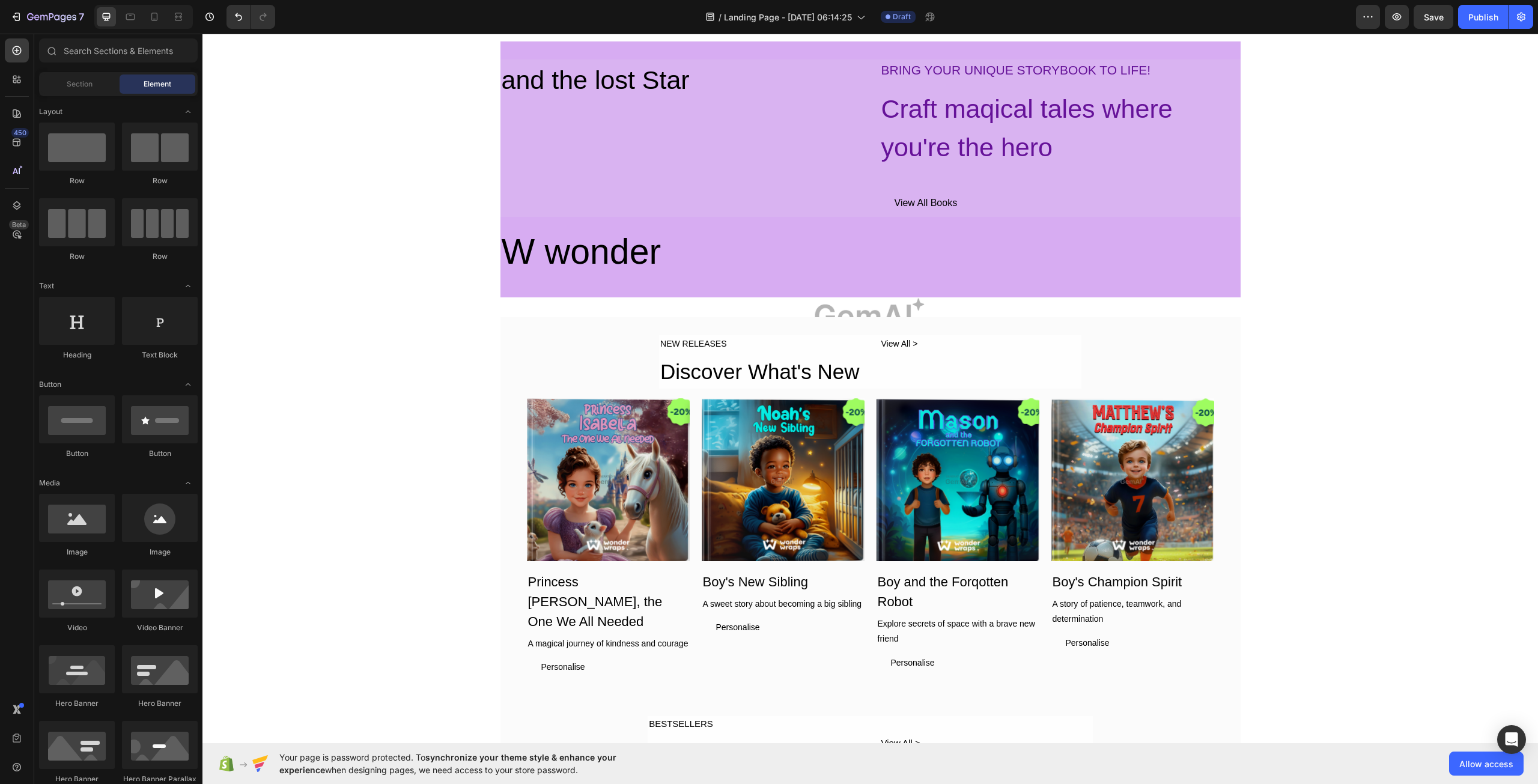
scroll to position [0, 0]
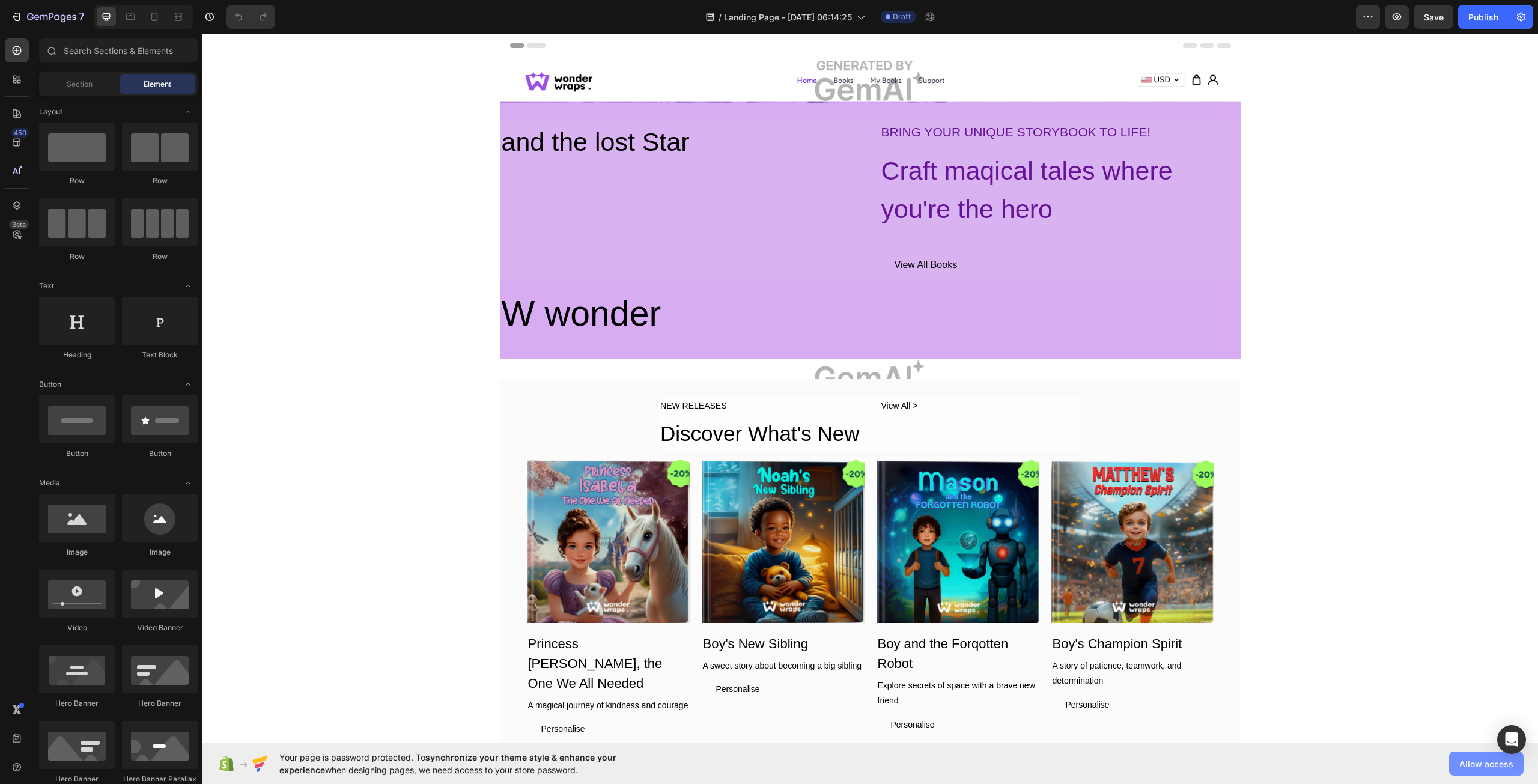
click at [1467, 765] on span "Allow access" at bounding box center [1486, 763] width 54 height 13
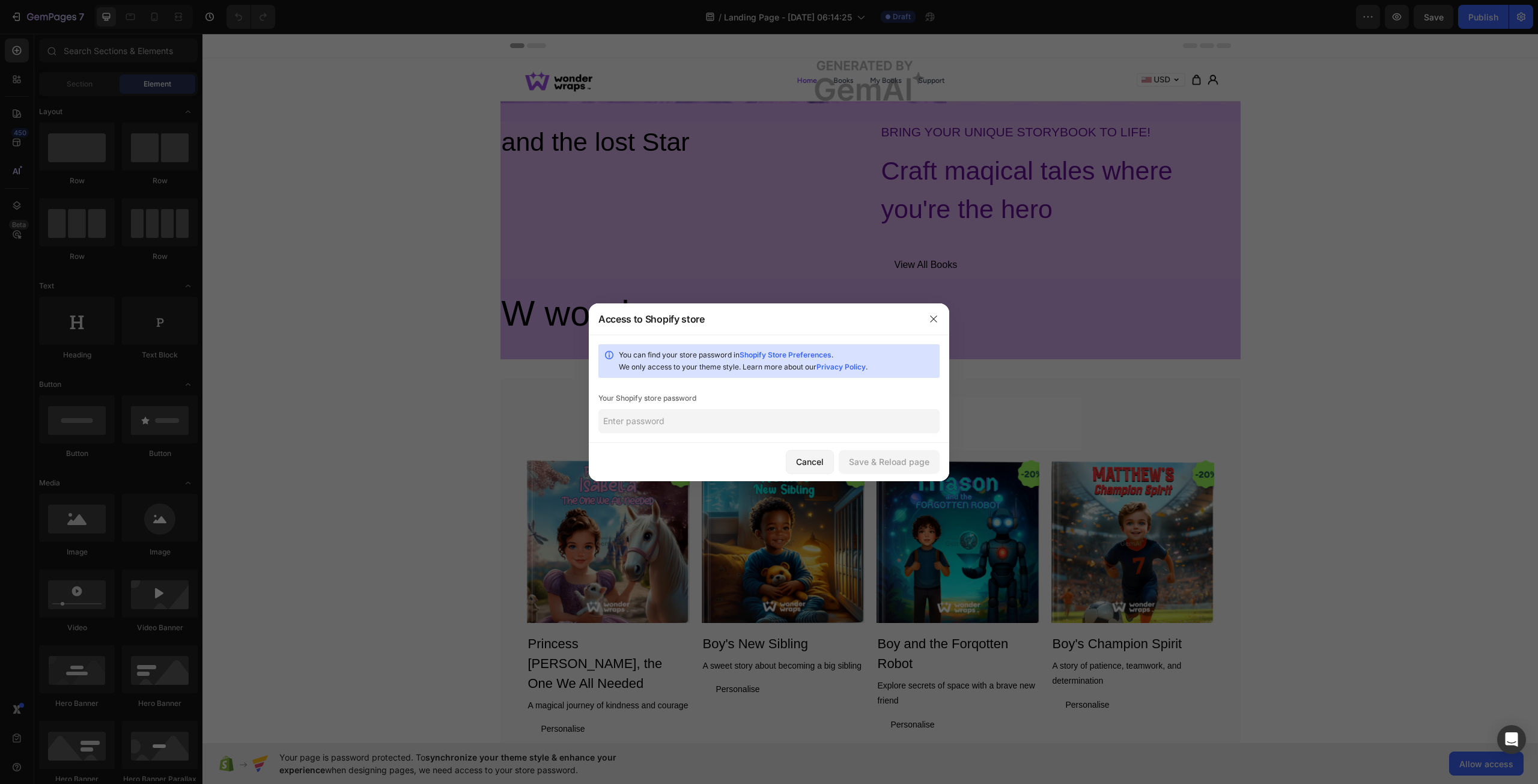
click at [675, 423] on input "text" at bounding box center [769, 421] width 341 height 24
paste input "SM25AH@ShoPify"
type input "SM25AH@ShoPify"
click at [863, 463] on div "Save & Reload page" at bounding box center [889, 461] width 80 height 13
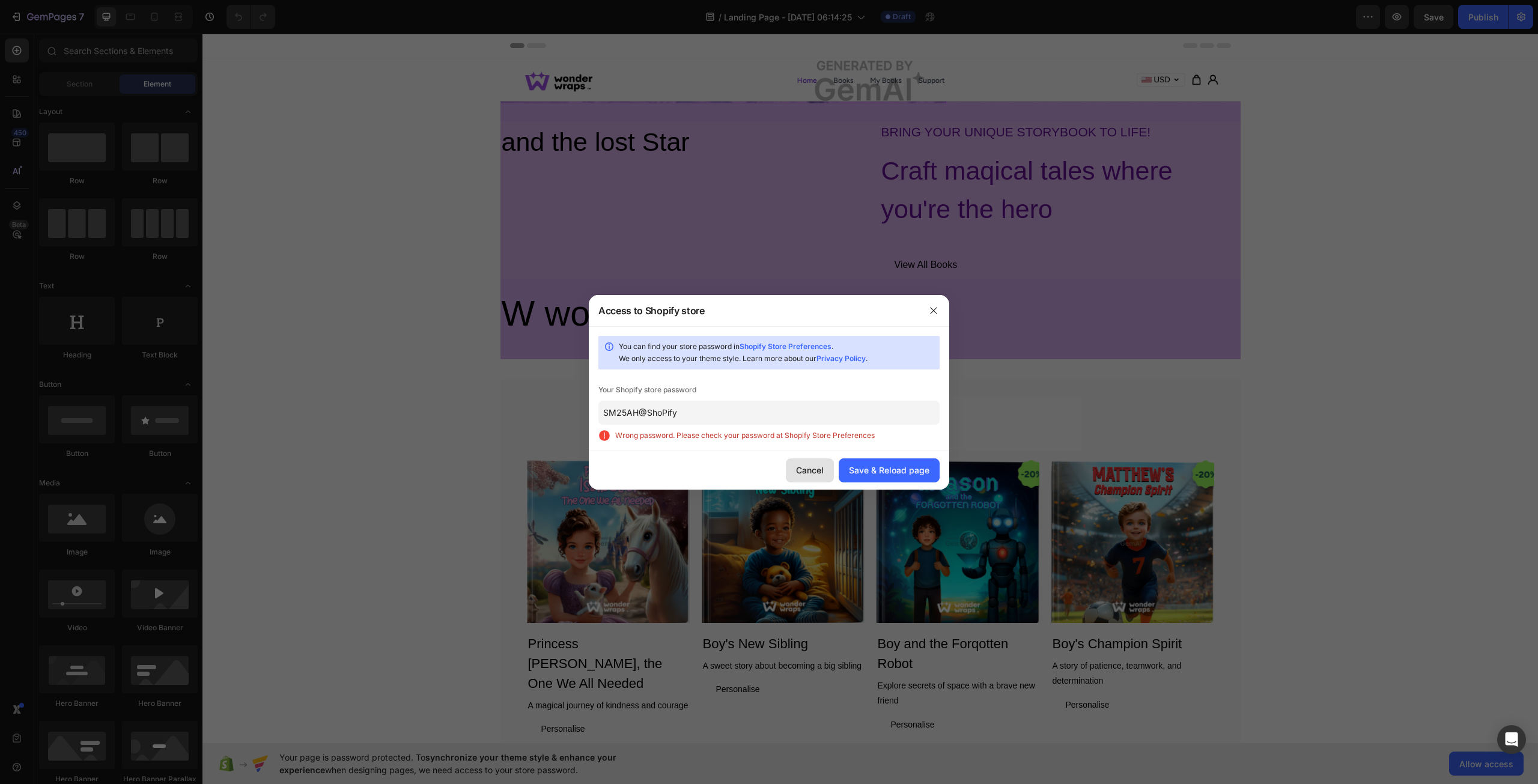
click at [820, 469] on div "Cancel" at bounding box center [810, 470] width 28 height 13
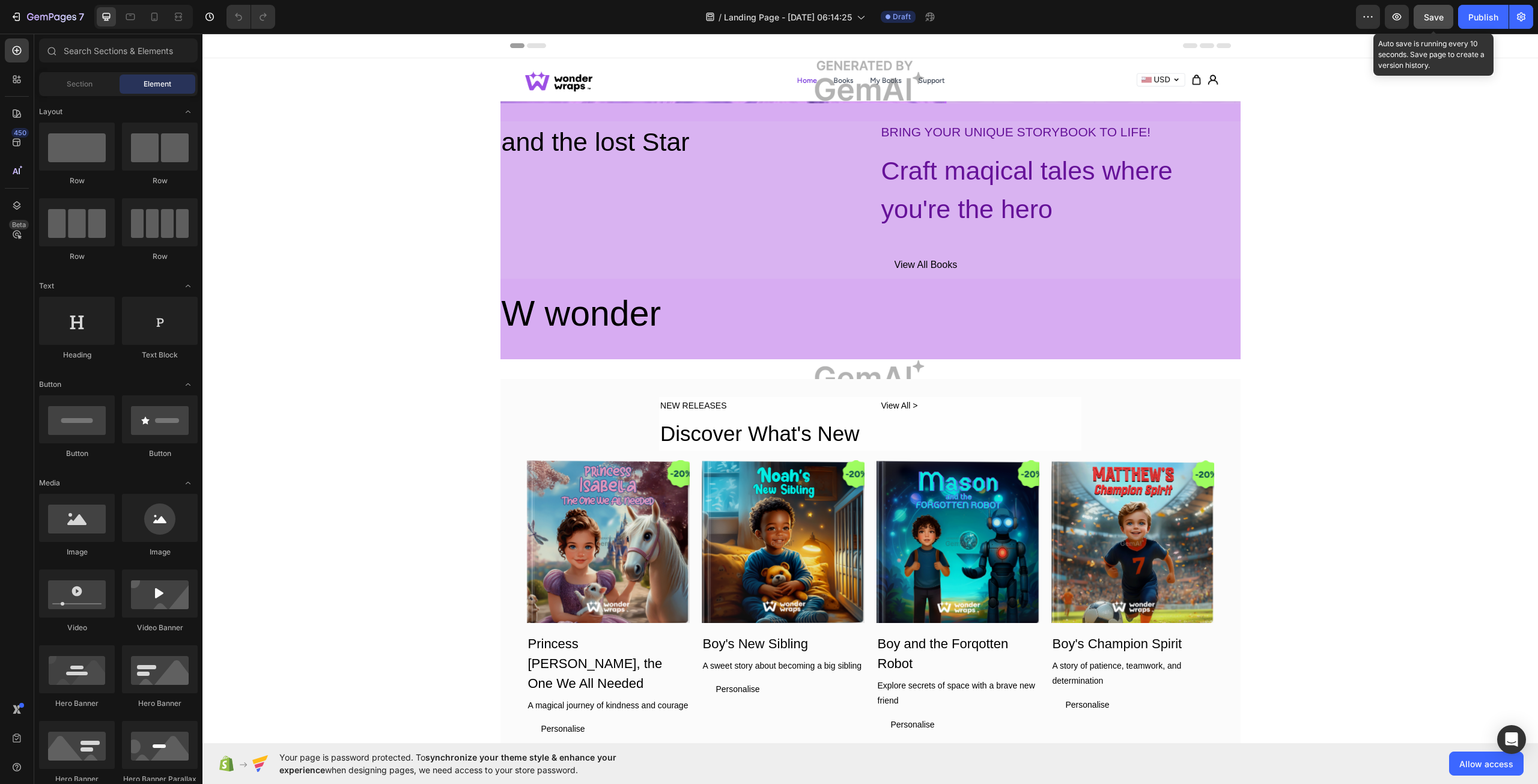
click at [1433, 16] on span "Save" at bounding box center [1434, 17] width 20 height 10
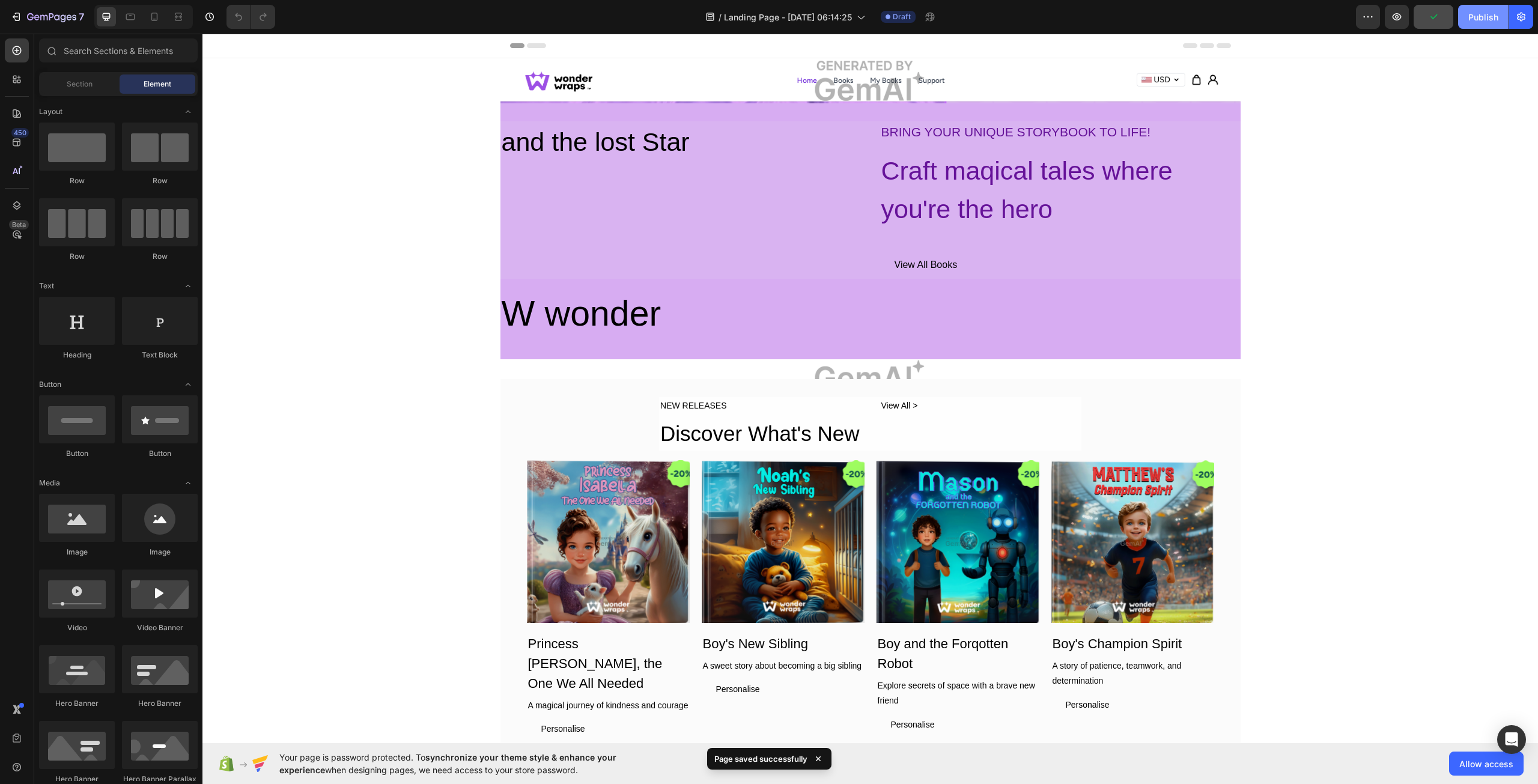
click at [1481, 19] on div "Publish" at bounding box center [1483, 17] width 30 height 13
click at [153, 13] on icon at bounding box center [154, 16] width 12 height 12
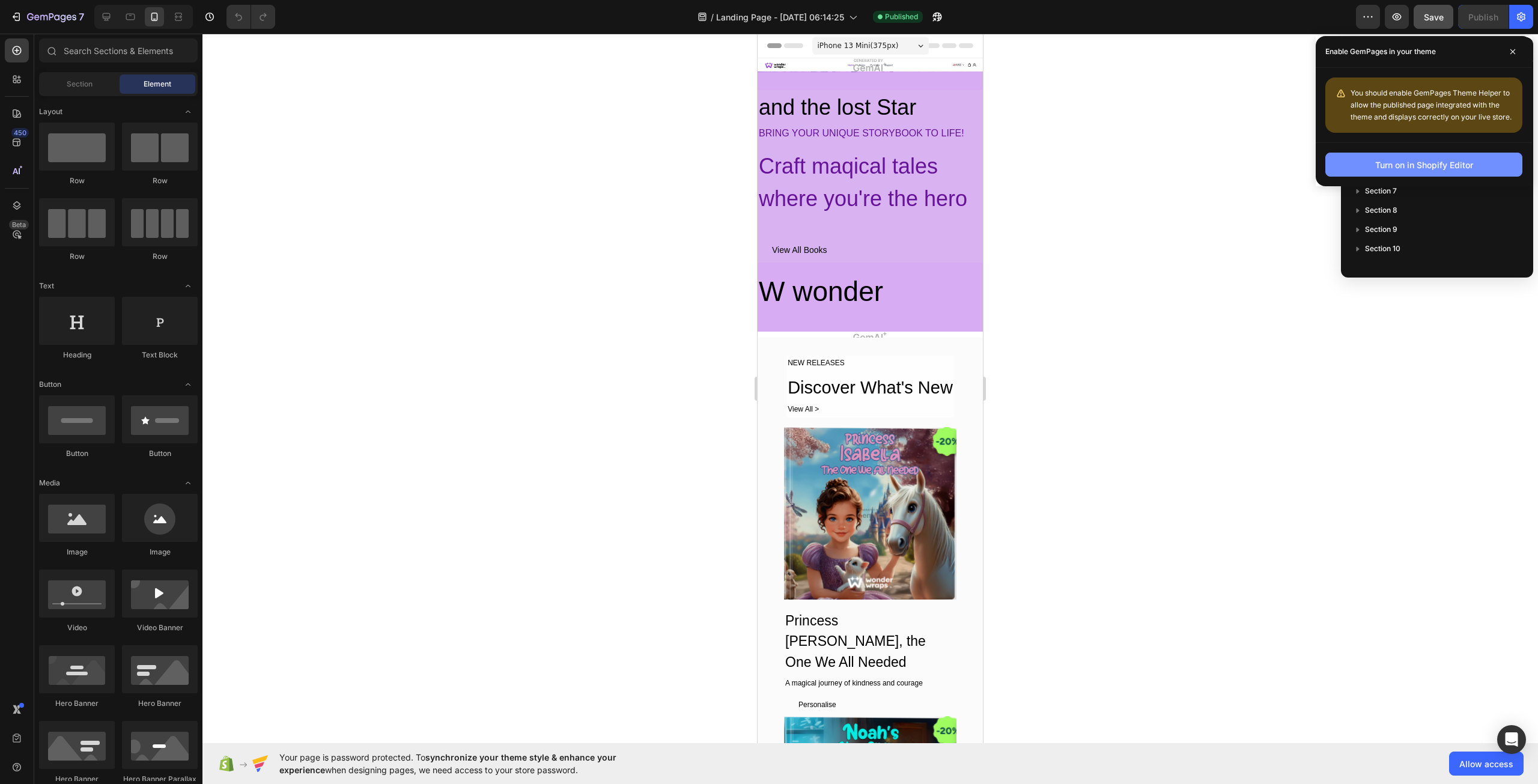
click at [1394, 167] on div "Turn on in Shopify Editor" at bounding box center [1424, 165] width 98 height 13
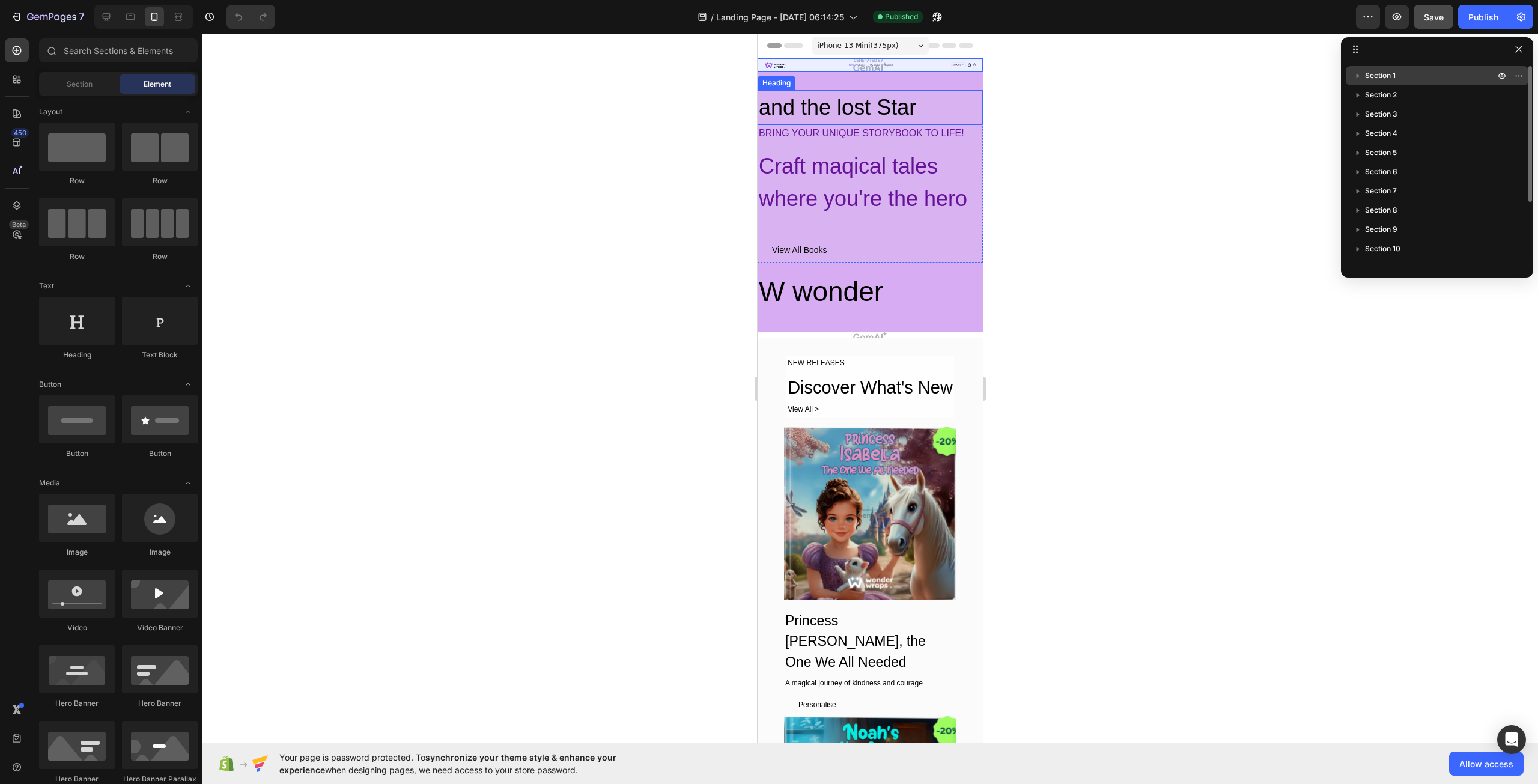
click at [1357, 77] on icon "button" at bounding box center [1358, 76] width 3 height 5
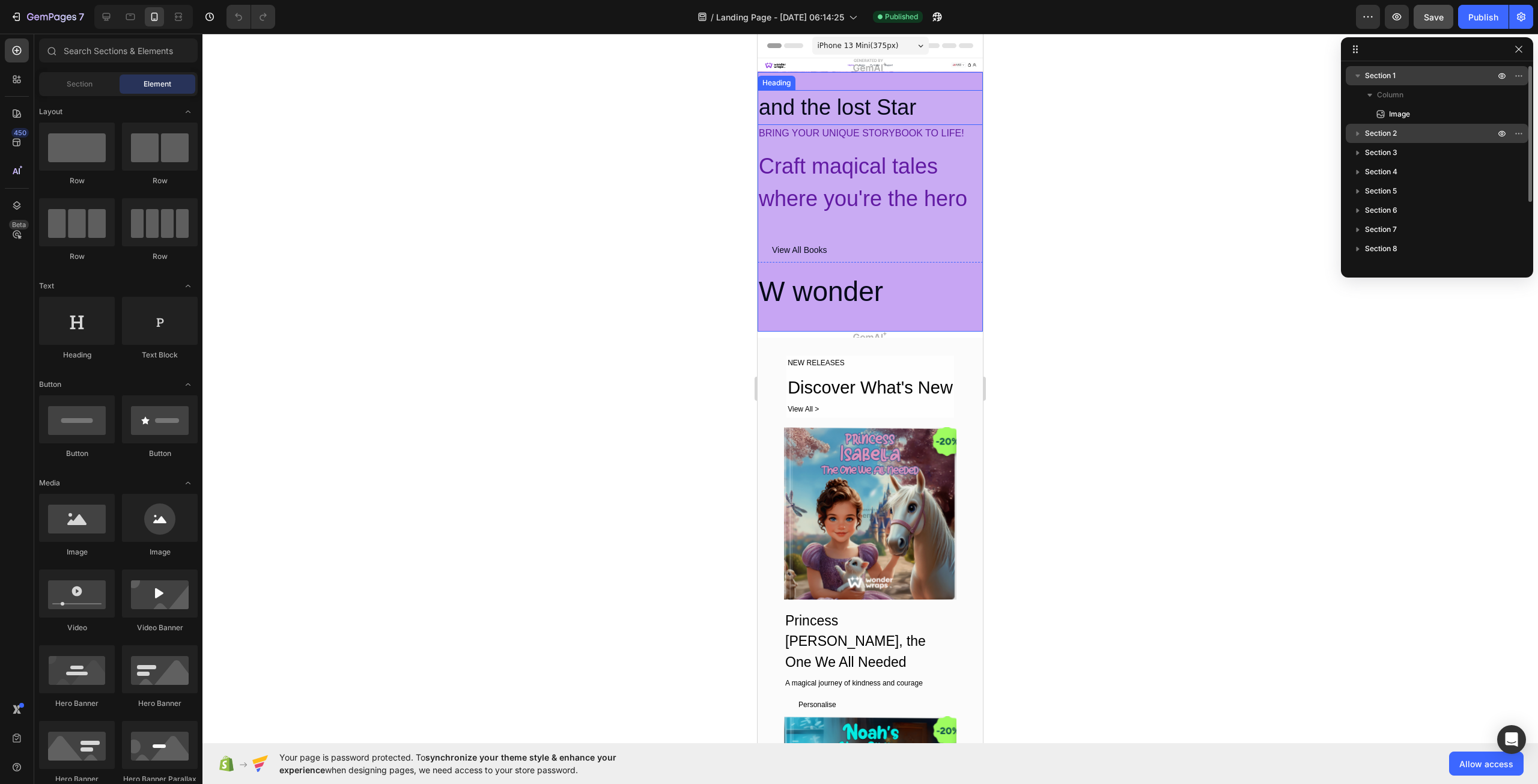
click at [1361, 139] on button "button" at bounding box center [1357, 133] width 14 height 14
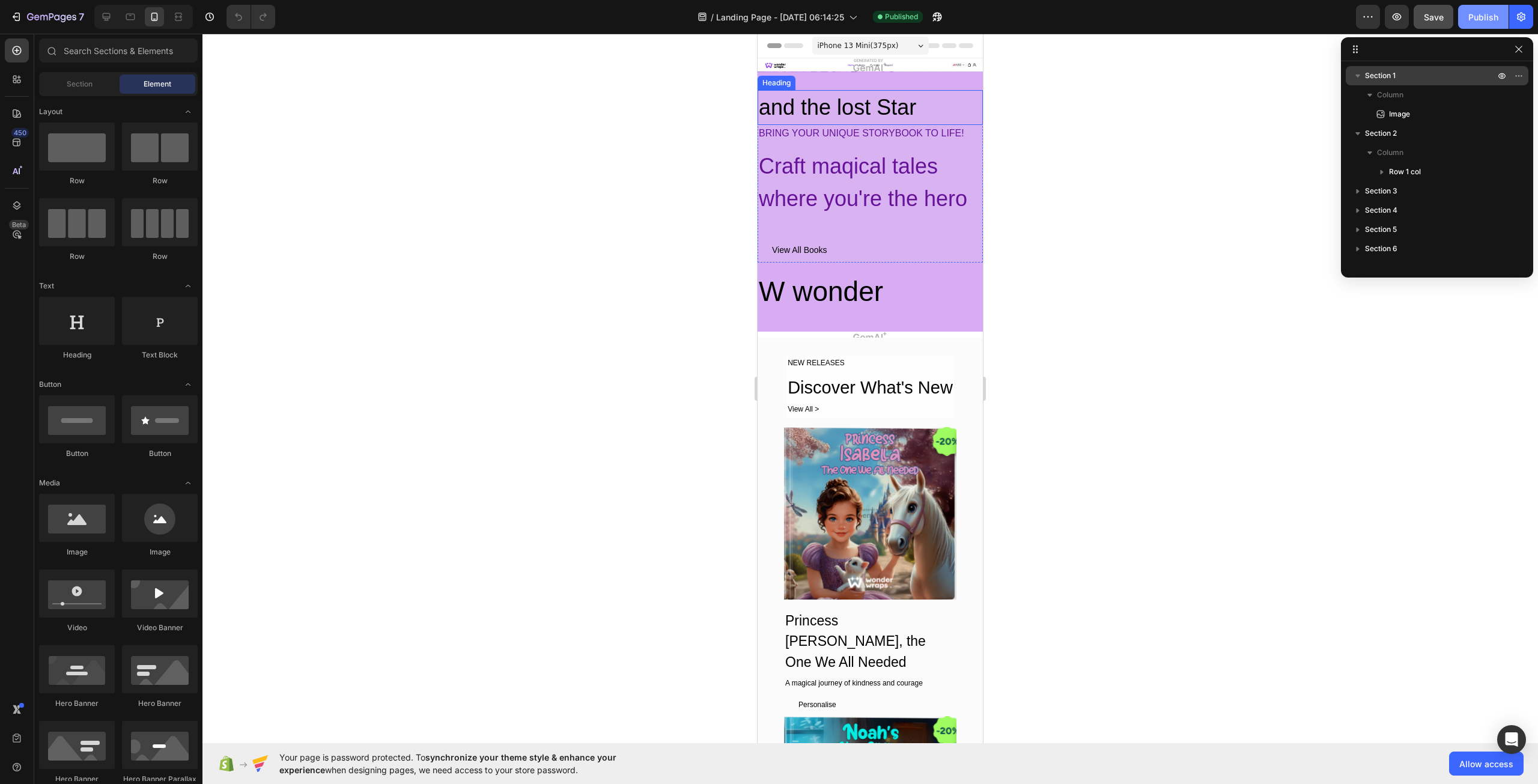
click at [1494, 18] on div "Publish" at bounding box center [1483, 17] width 30 height 13
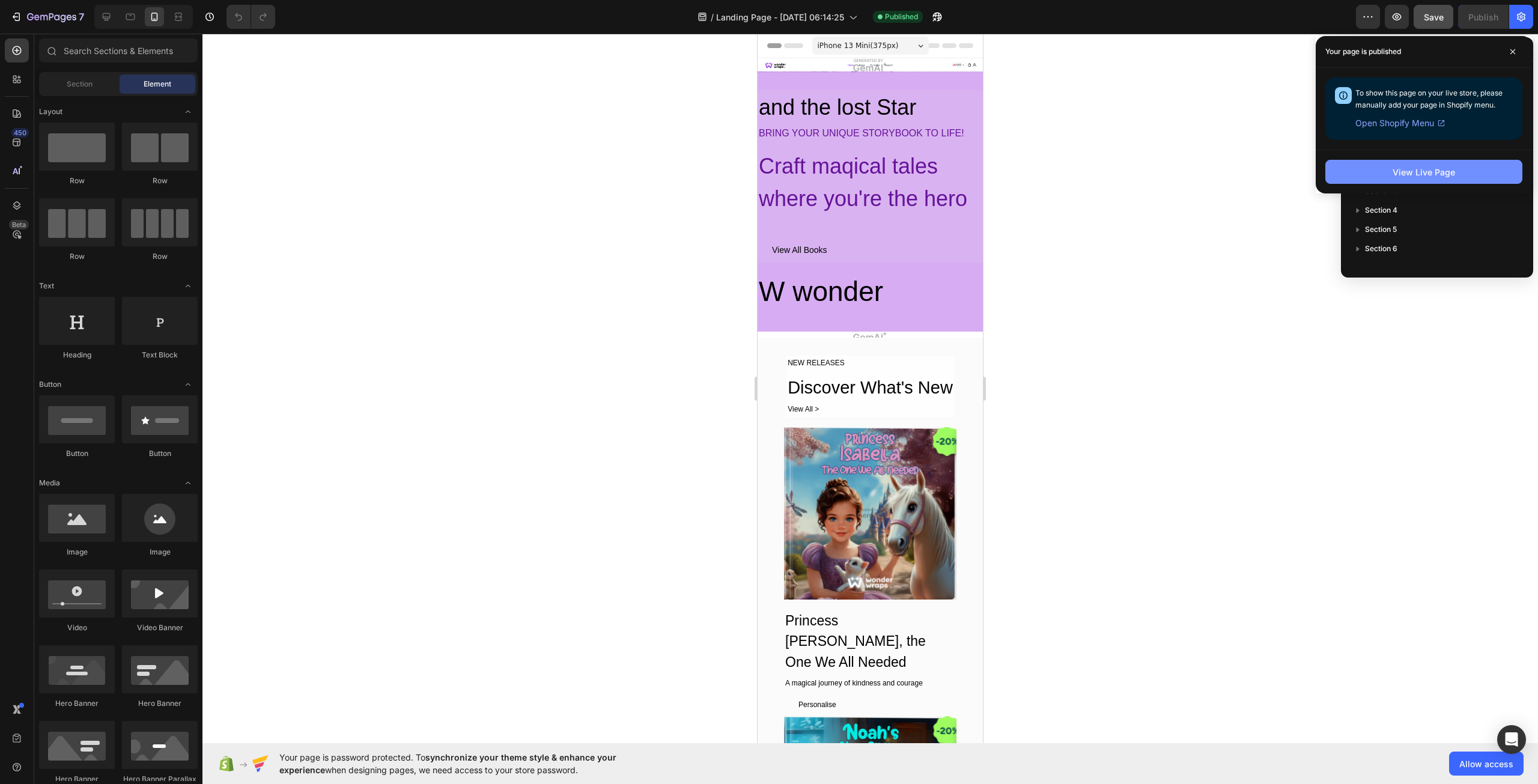
click at [1400, 168] on div "View Live Page" at bounding box center [1424, 172] width 63 height 13
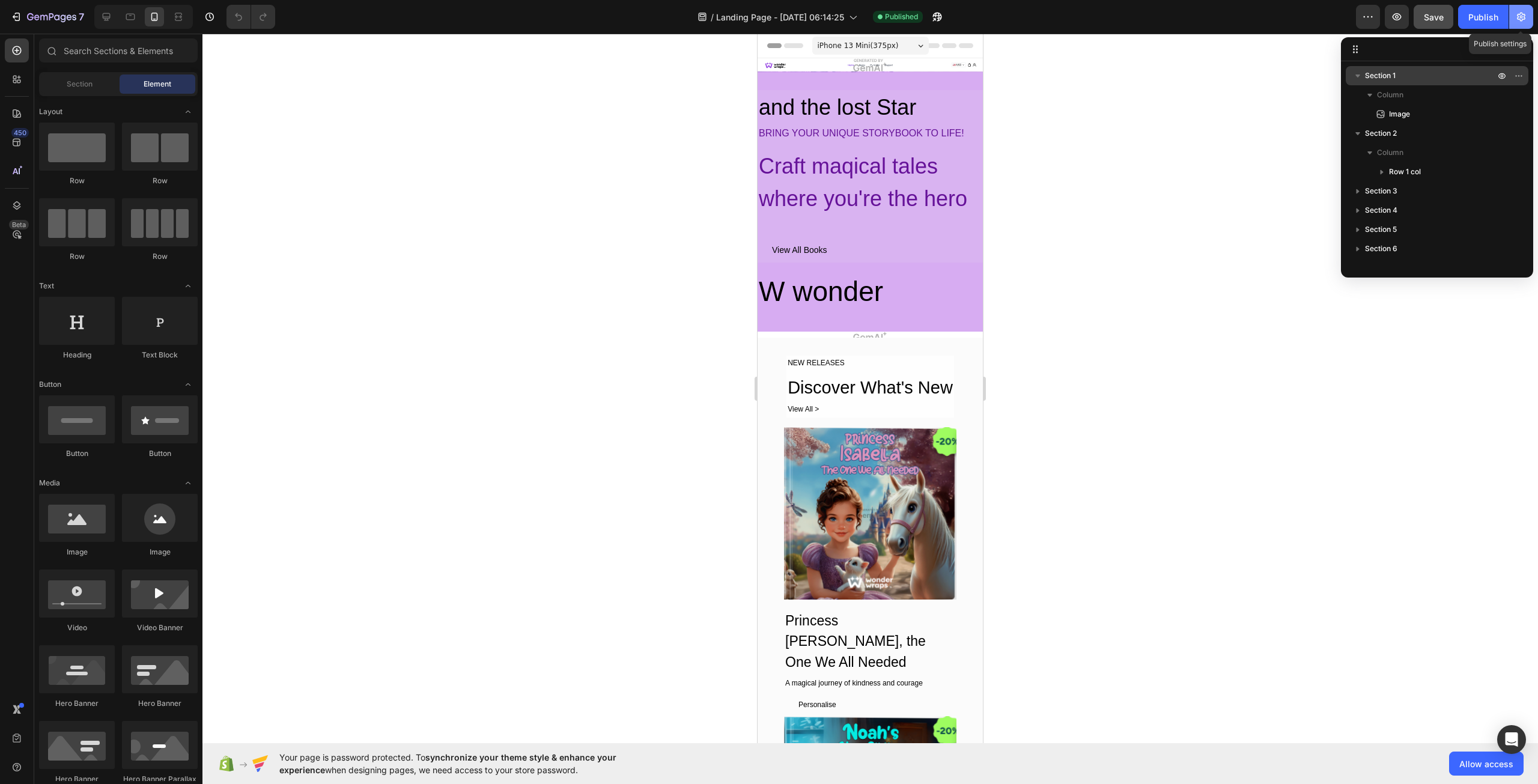
click at [1518, 16] on icon "button" at bounding box center [1522, 17] width 9 height 9
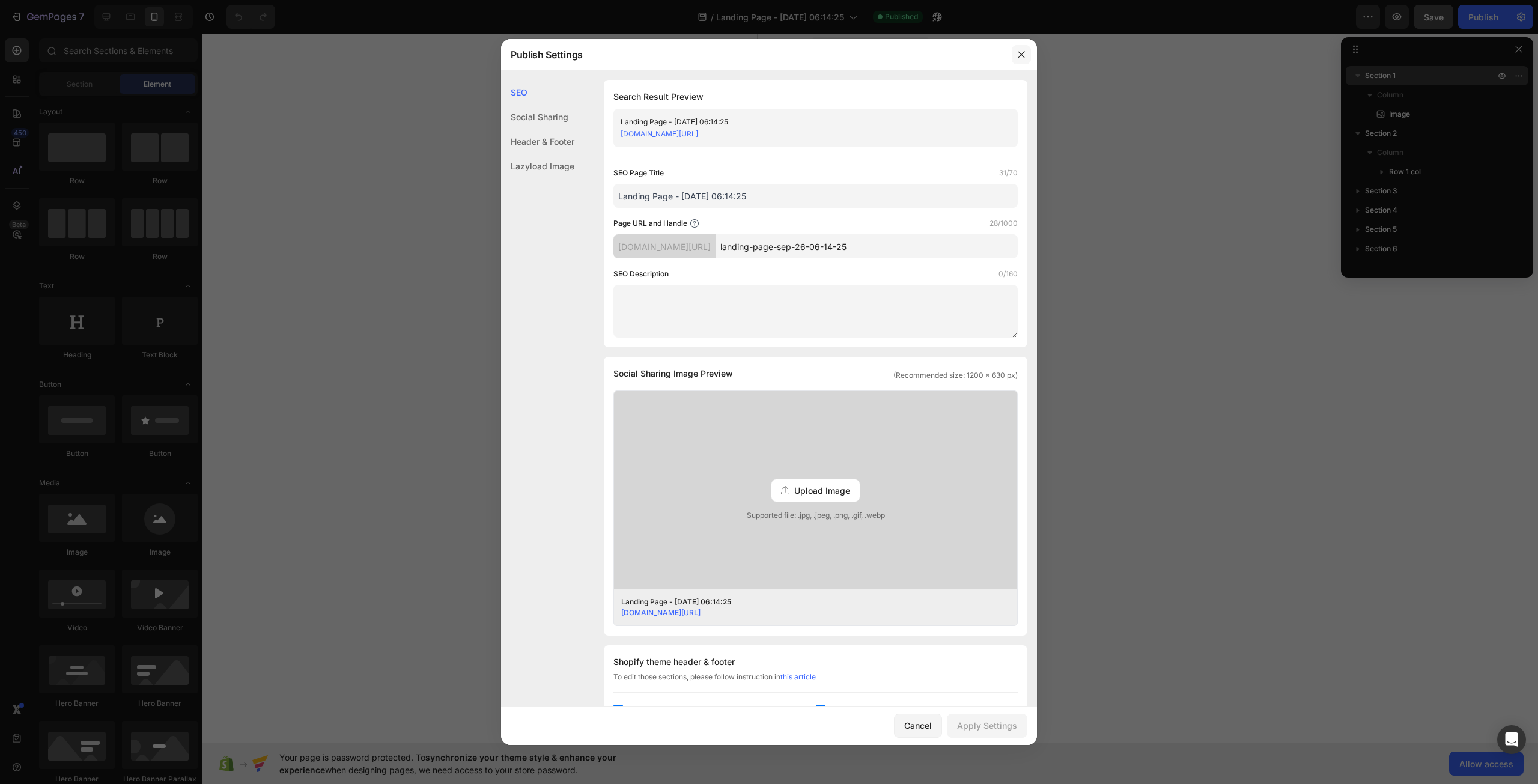
click at [1019, 54] on icon "button" at bounding box center [1022, 55] width 10 height 10
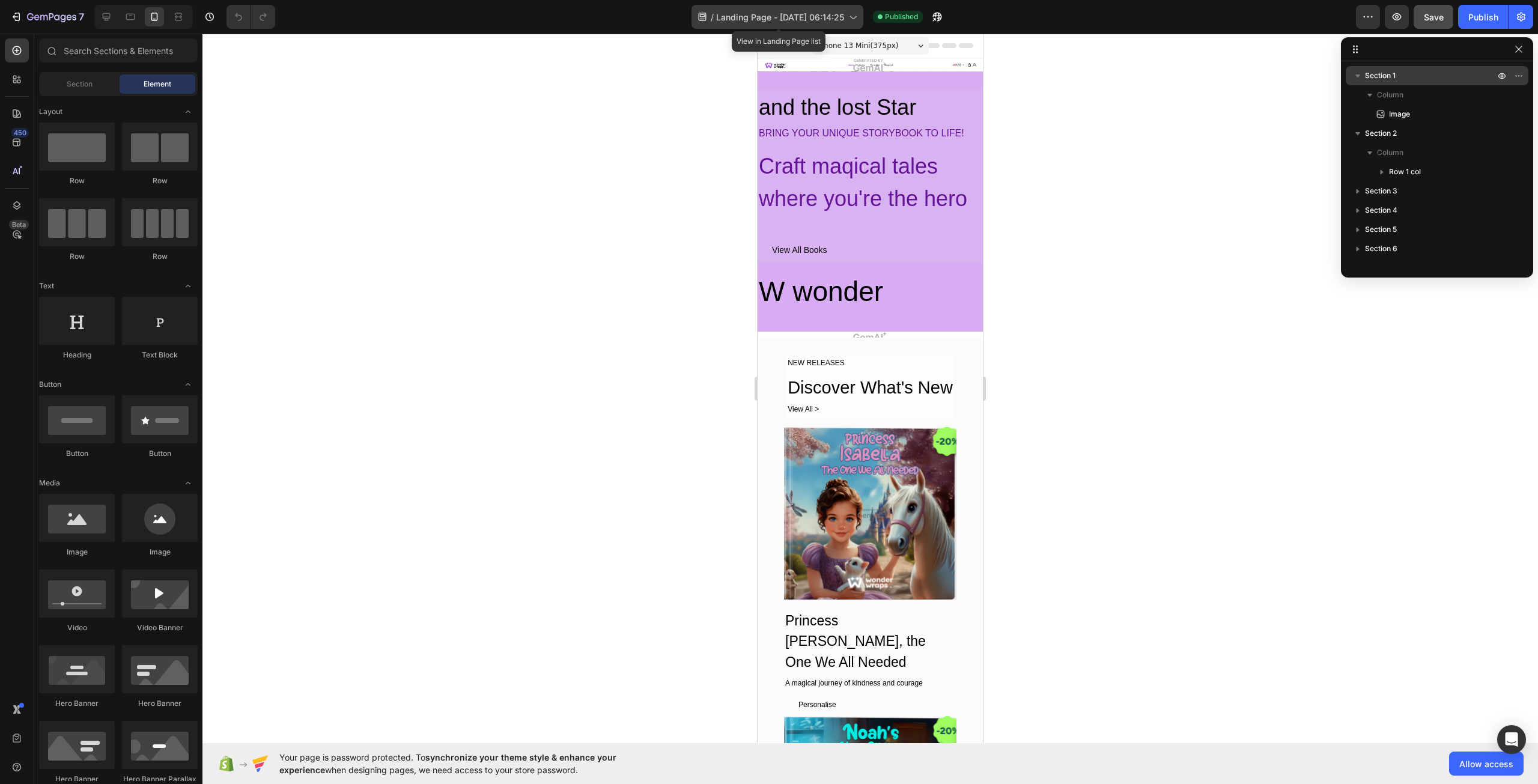
click at [846, 18] on div "/ Landing Page - [DATE] 06:14:25" at bounding box center [778, 17] width 172 height 24
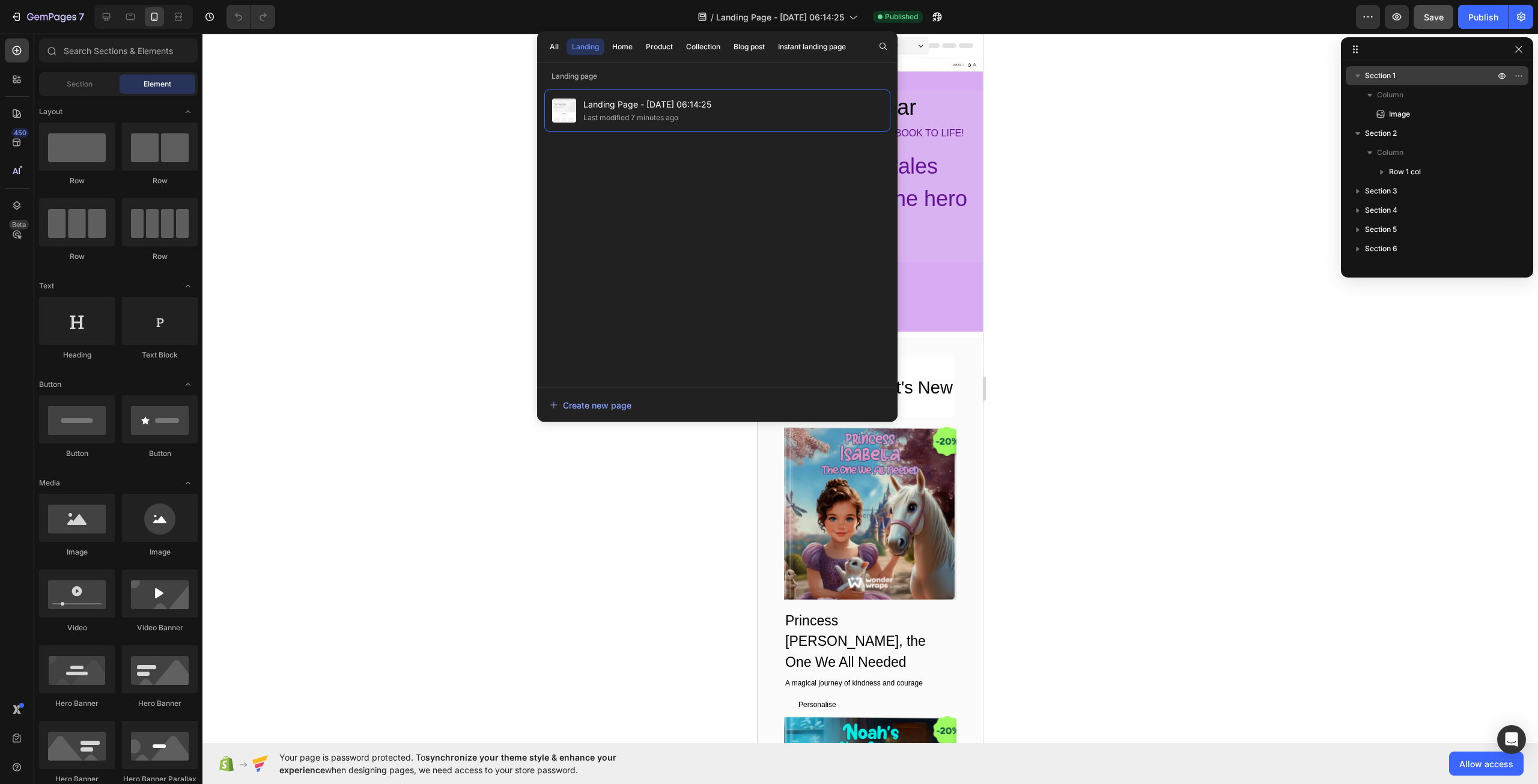
click at [1120, 102] on div at bounding box center [870, 408] width 1335 height 750
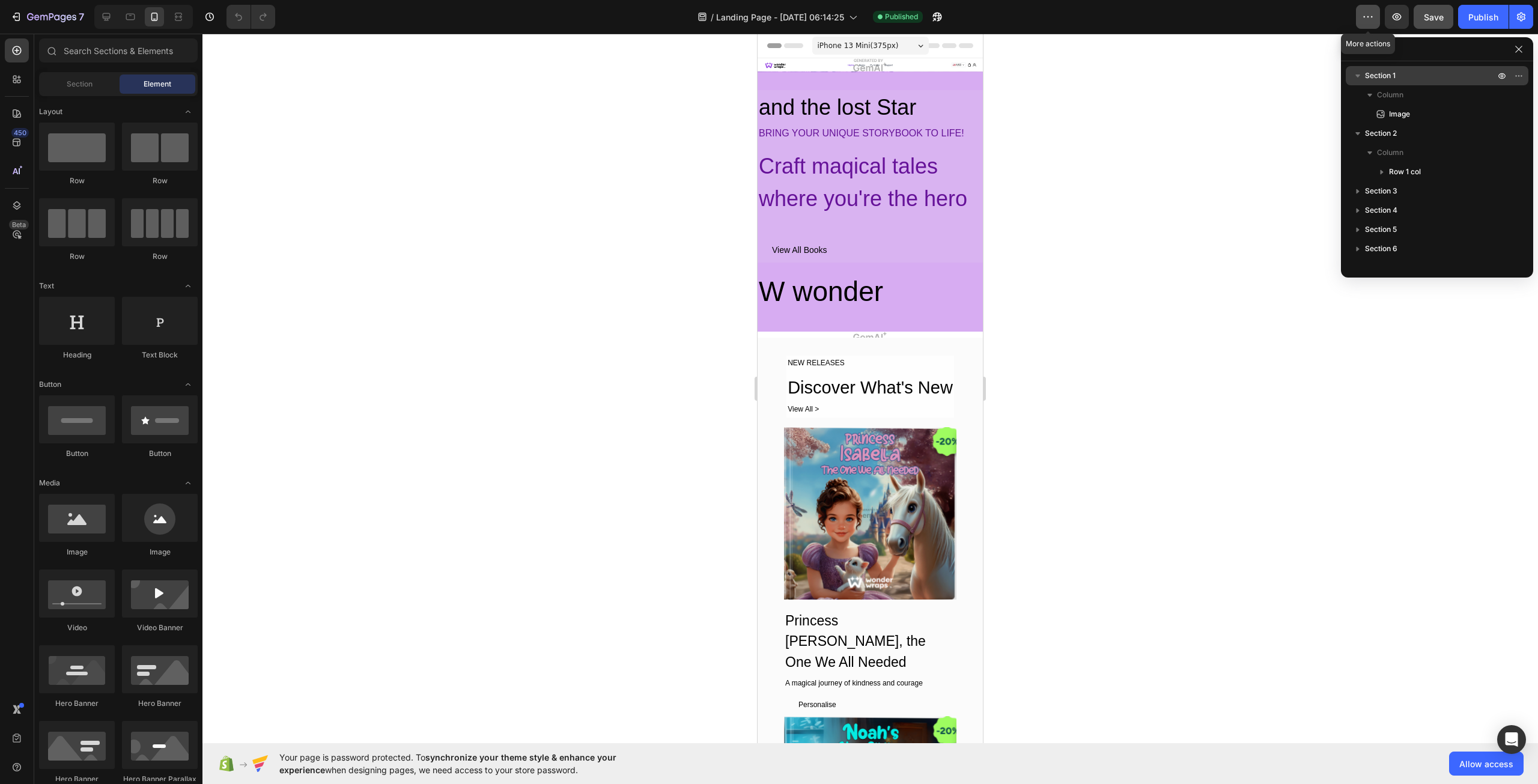
click at [1374, 16] on icon "button" at bounding box center [1368, 16] width 12 height 12
click at [1227, 284] on div at bounding box center [870, 408] width 1335 height 750
click at [1521, 20] on icon "button" at bounding box center [1522, 17] width 9 height 9
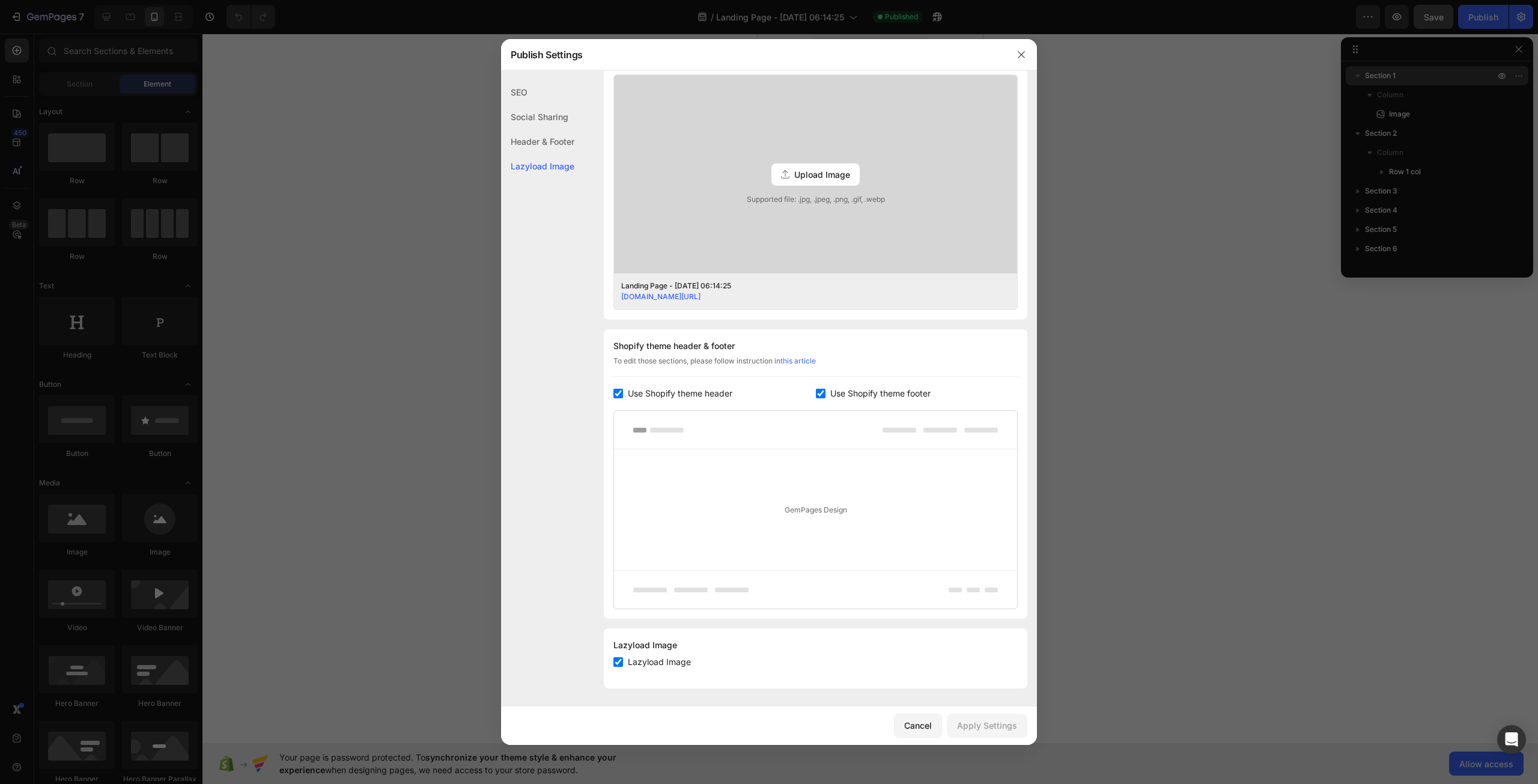
scroll to position [317, 0]
click at [914, 730] on div "Cancel" at bounding box center [918, 725] width 28 height 13
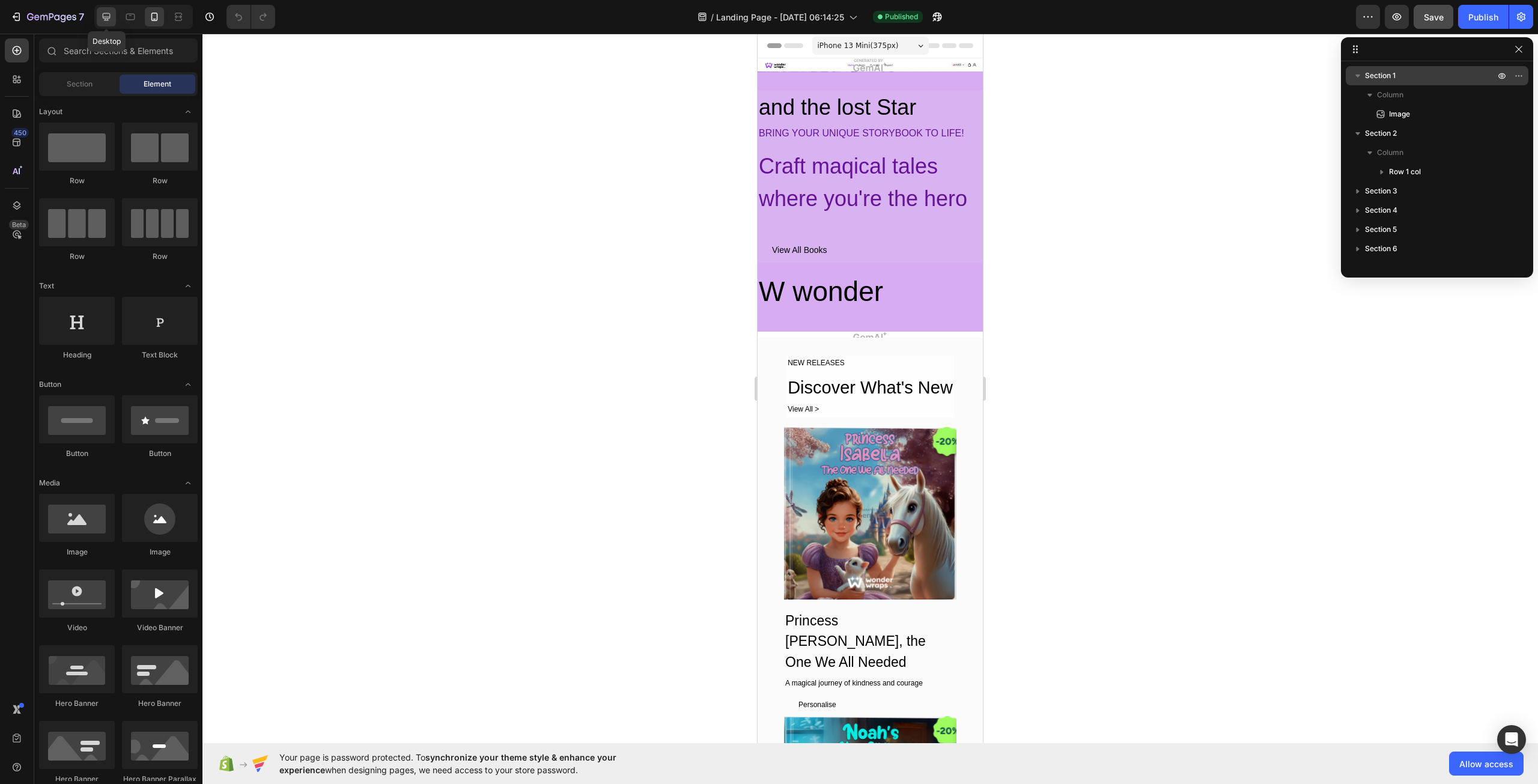
click at [106, 16] on icon at bounding box center [106, 16] width 12 height 12
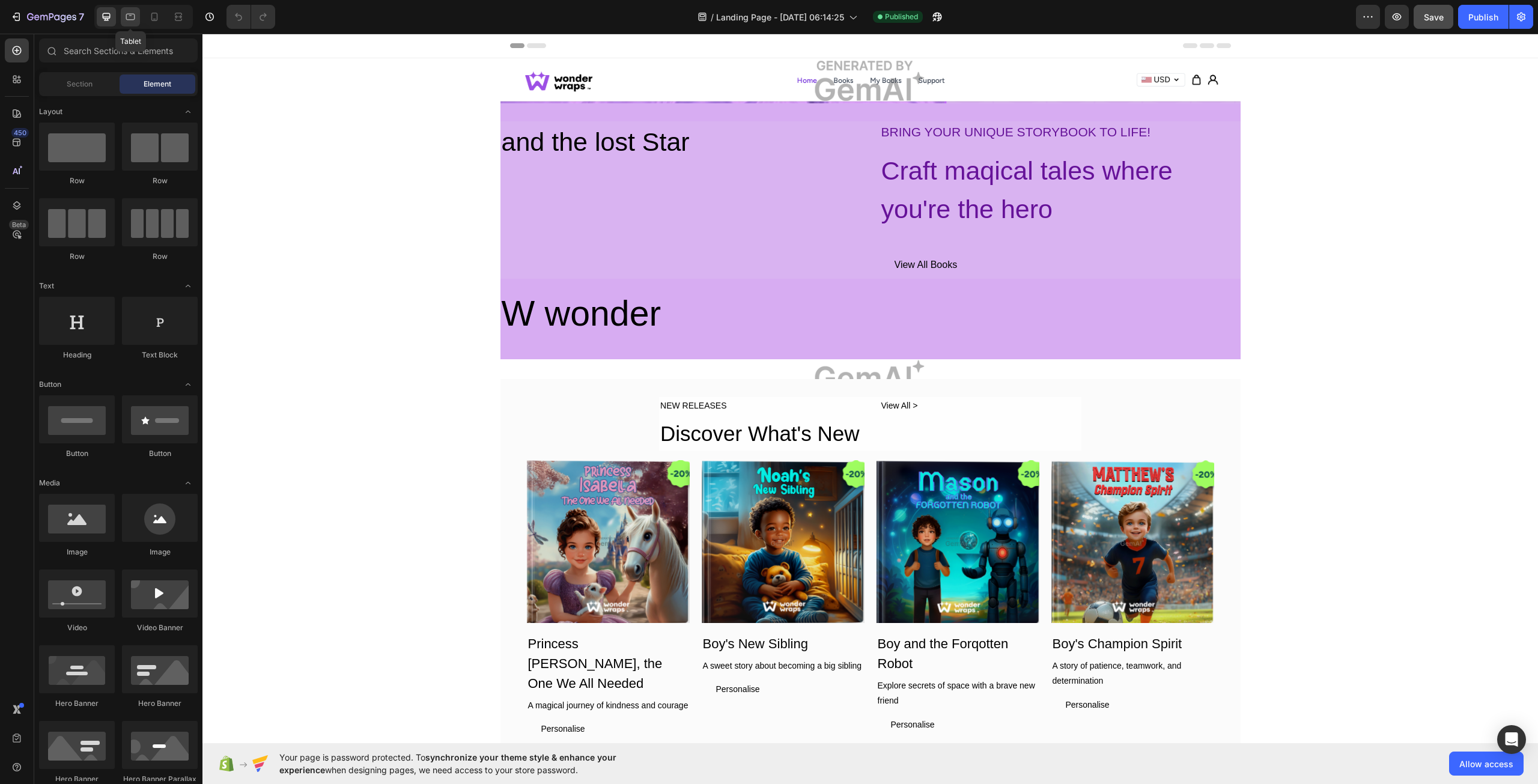
click at [129, 14] on icon at bounding box center [130, 16] width 9 height 6
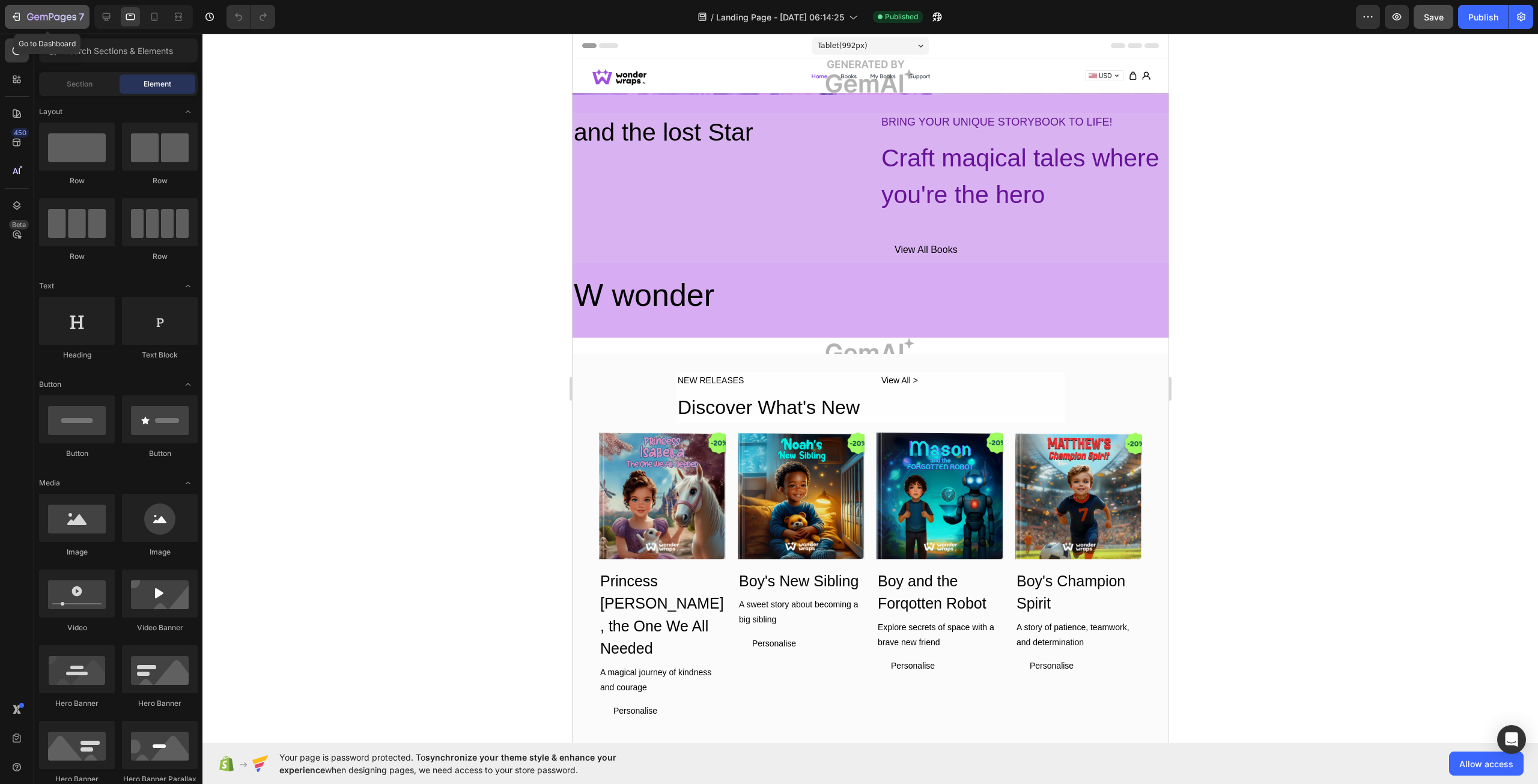
click at [87, 18] on button "7" at bounding box center [47, 17] width 85 height 24
